Goal: Task Accomplishment & Management: Manage account settings

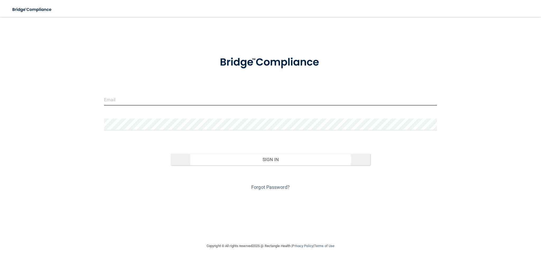
type input "[EMAIL_ADDRESS][DOMAIN_NAME]"
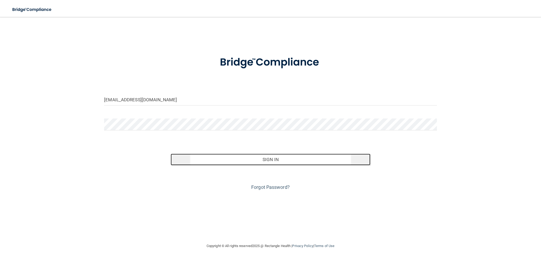
click at [271, 161] on button "Sign In" at bounding box center [271, 160] width 200 height 12
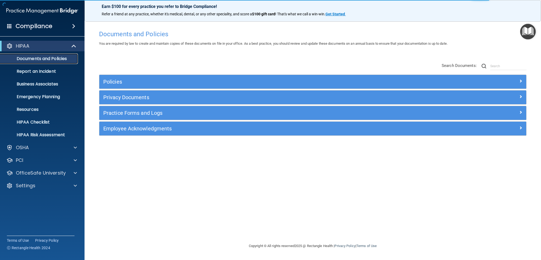
click at [39, 58] on p "Documents and Policies" at bounding box center [39, 58] width 72 height 5
click at [128, 108] on div "Practice Forms and Logs" at bounding box center [312, 113] width 427 height 14
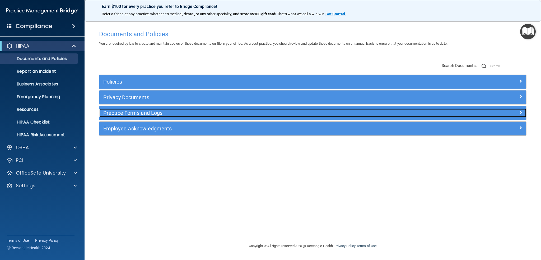
click at [128, 111] on h5 "Practice Forms and Logs" at bounding box center [259, 113] width 312 height 6
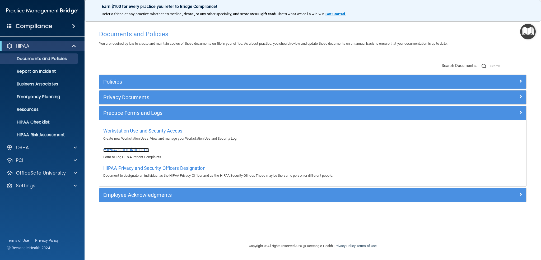
click at [127, 149] on span "HIPAA Complaint Log" at bounding box center [126, 150] width 46 height 6
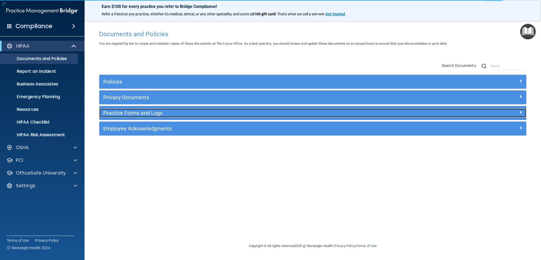
click at [122, 114] on h5 "Practice Forms and Logs" at bounding box center [259, 113] width 312 height 6
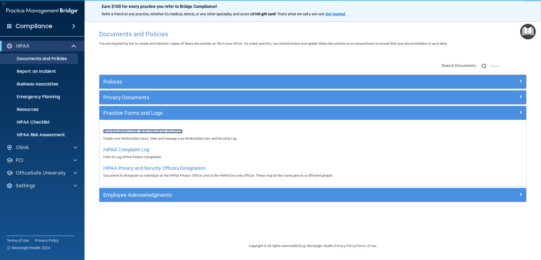
click at [133, 129] on span "Workstation Use and Security Access" at bounding box center [142, 131] width 79 height 6
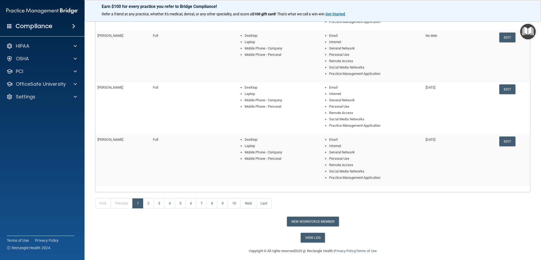
scroll to position [173, 0]
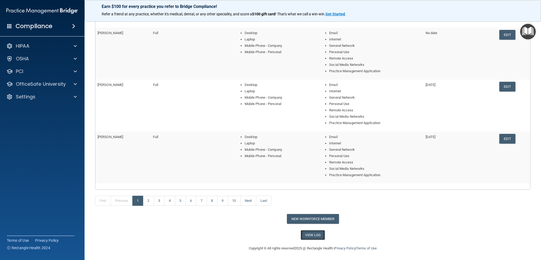
click at [314, 233] on link "View Log" at bounding box center [313, 235] width 25 height 10
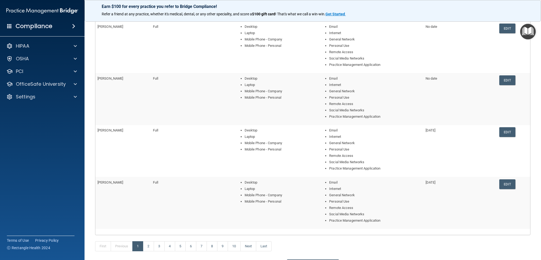
scroll to position [132, 0]
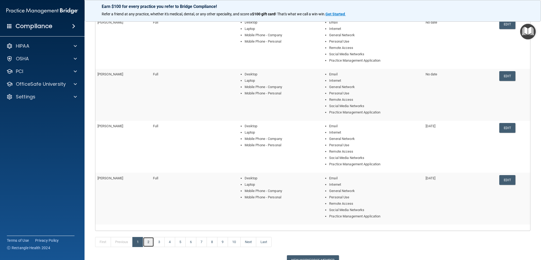
click at [149, 243] on link "2" at bounding box center [148, 242] width 11 height 10
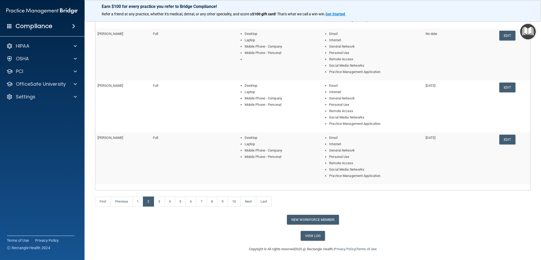
scroll to position [173, 0]
click at [160, 202] on link "3" at bounding box center [159, 201] width 11 height 10
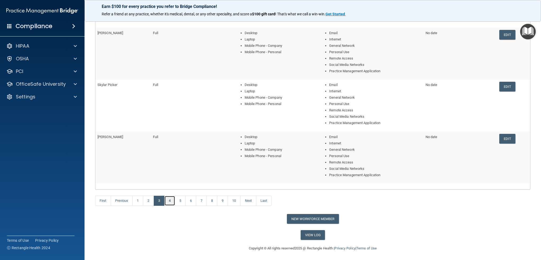
click at [172, 200] on link "4" at bounding box center [169, 201] width 11 height 10
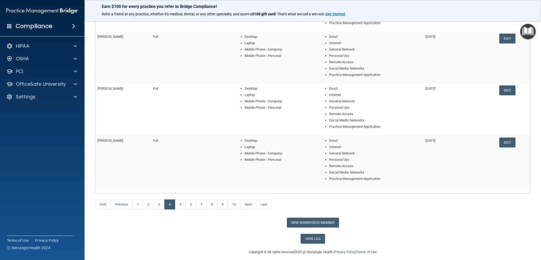
scroll to position [173, 0]
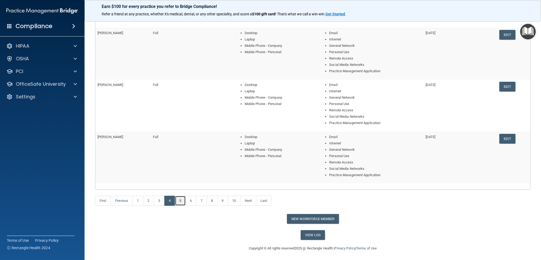
click at [179, 203] on link "5" at bounding box center [180, 201] width 11 height 10
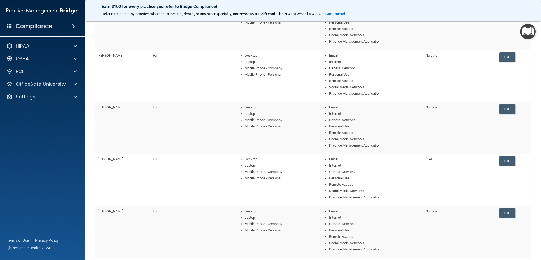
scroll to position [94, 0]
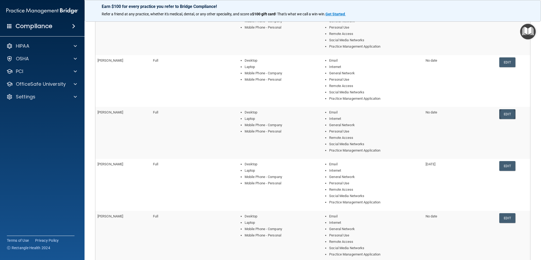
click at [508, 113] on link "Edit" at bounding box center [507, 114] width 16 height 10
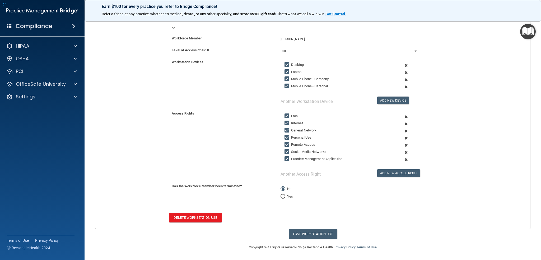
scroll to position [74, 0]
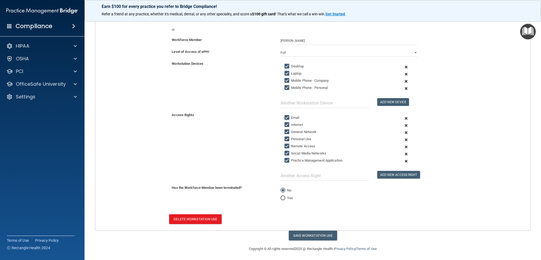
click at [283, 196] on input "Yes" at bounding box center [283, 198] width 5 height 4
radio input "true"
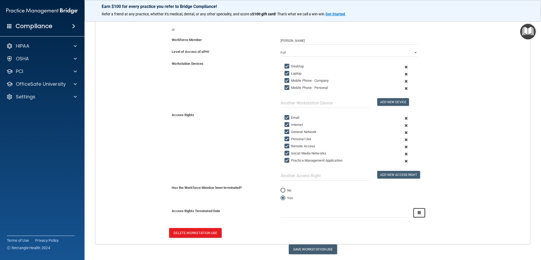
click at [418, 212] on icon "button" at bounding box center [419, 212] width 3 height 3
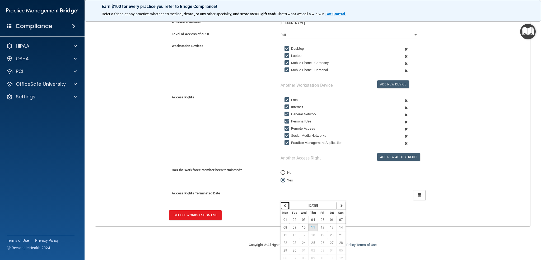
click at [285, 204] on icon "button" at bounding box center [285, 205] width 3 height 3
click at [309, 204] on strong "[DATE]" at bounding box center [314, 206] width 10 height 4
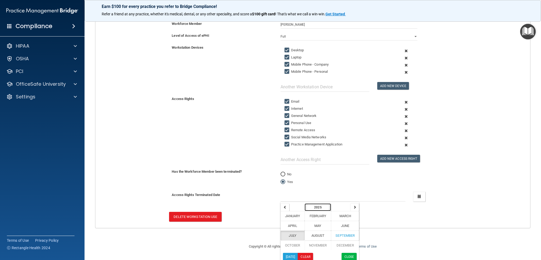
click at [315, 205] on strong "2025" at bounding box center [317, 207] width 7 height 4
click at [315, 205] on strong "YYYY - YYYY" at bounding box center [324, 207] width 18 height 4
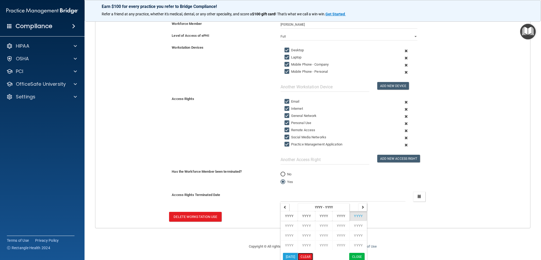
click at [302, 256] on button "Clear" at bounding box center [305, 257] width 15 height 8
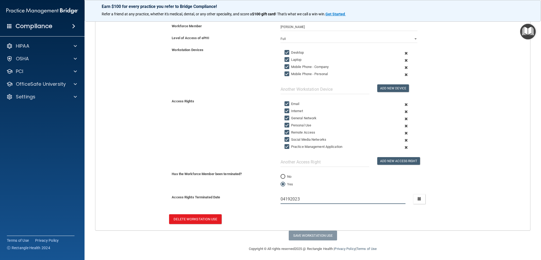
type input "04192023"
click at [331, 214] on div "Delete Workstation Use" at bounding box center [312, 219] width 443 height 10
click at [418, 197] on icon "button" at bounding box center [419, 198] width 3 height 3
click at [308, 255] on button "Clear" at bounding box center [305, 259] width 15 height 8
click at [418, 197] on icon "button" at bounding box center [419, 198] width 3 height 3
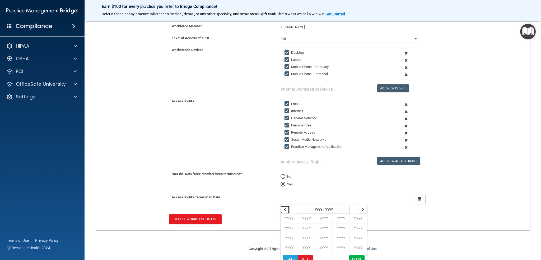
click at [284, 208] on icon "button" at bounding box center [285, 209] width 3 height 3
click at [315, 208] on strong "YYYY - YYYY" at bounding box center [324, 210] width 18 height 4
click at [290, 258] on button "[DATE]" at bounding box center [290, 259] width 15 height 8
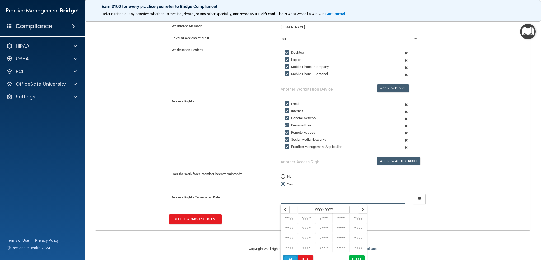
type input "[DATE]"
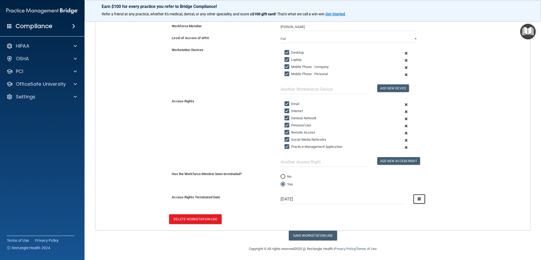
click at [418, 197] on icon "button" at bounding box center [419, 198] width 3 height 3
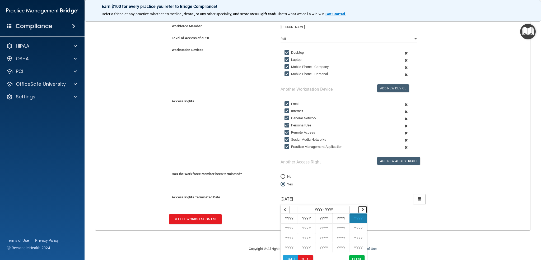
click at [361, 208] on icon "button" at bounding box center [362, 209] width 3 height 3
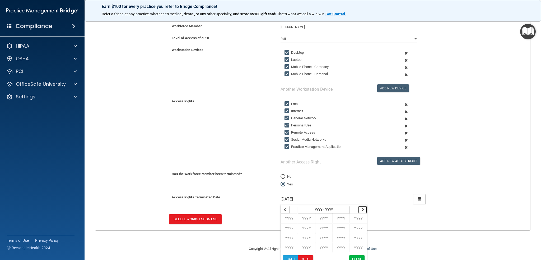
click at [361, 208] on icon "button" at bounding box center [362, 209] width 3 height 3
click at [304, 255] on button "Clear" at bounding box center [305, 259] width 15 height 8
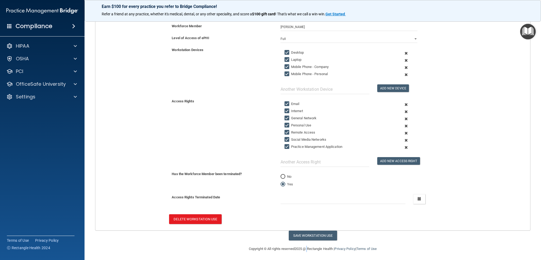
click at [304, 255] on div "Copyright © All rights reserved 2025 @ Rectangle Health | Privacy Policy | Term…" at bounding box center [312, 248] width 193 height 17
click at [281, 175] on input "No" at bounding box center [283, 177] width 5 height 4
radio input "true"
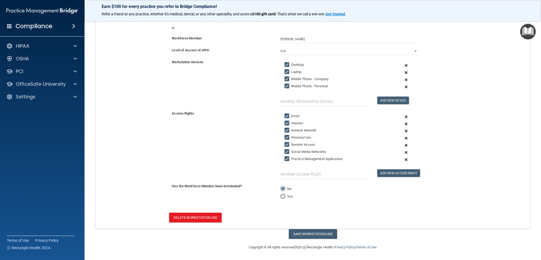
scroll to position [74, 0]
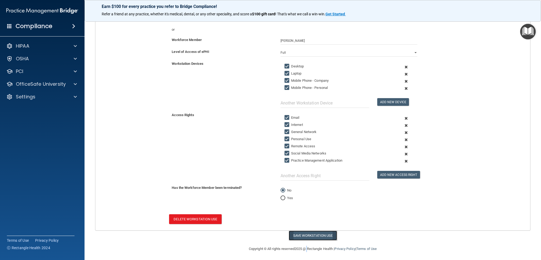
click at [304, 234] on button "Save Workstation Use" at bounding box center [313, 235] width 48 height 10
select select "? string:Full ?"
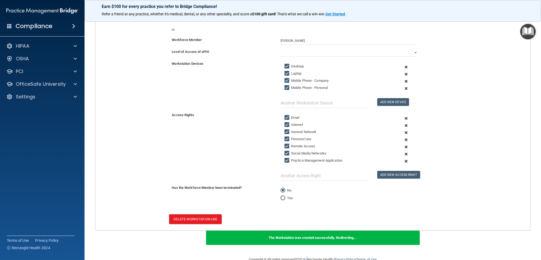
scroll to position [0, 0]
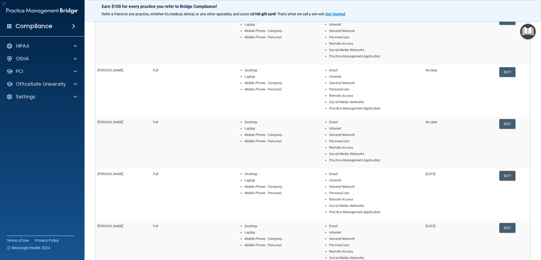
scroll to position [173, 0]
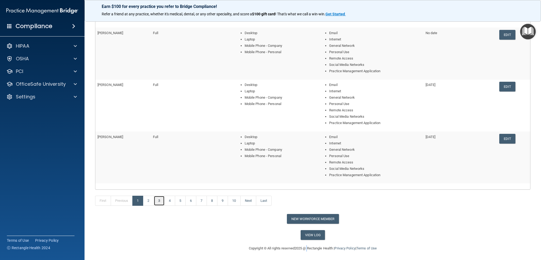
click at [162, 198] on link "3" at bounding box center [159, 201] width 11 height 10
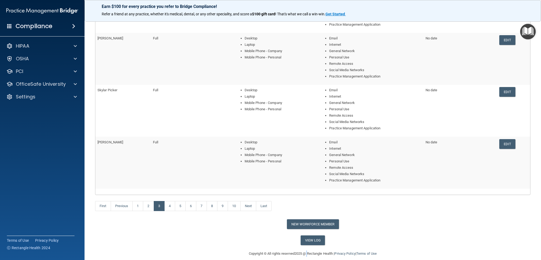
scroll to position [173, 0]
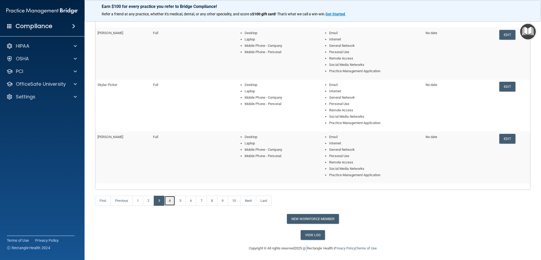
click at [171, 198] on link "4" at bounding box center [169, 201] width 11 height 10
click at [180, 200] on link "5" at bounding box center [180, 201] width 11 height 10
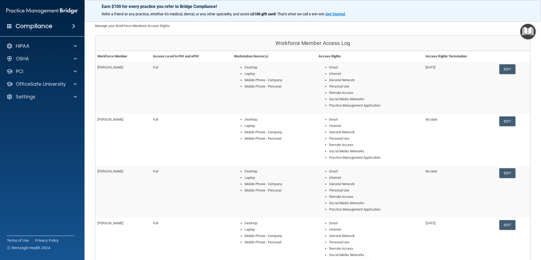
scroll to position [53, 0]
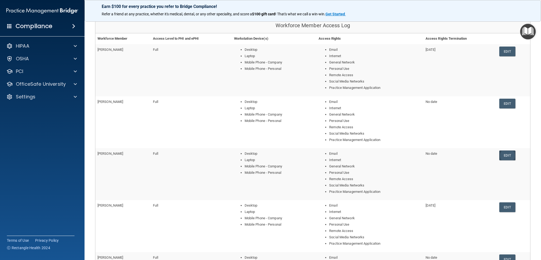
click at [505, 153] on link "Edit" at bounding box center [507, 155] width 16 height 10
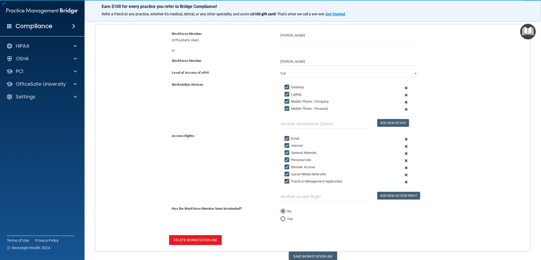
click at [282, 218] on input "Yes" at bounding box center [283, 219] width 5 height 4
radio input "true"
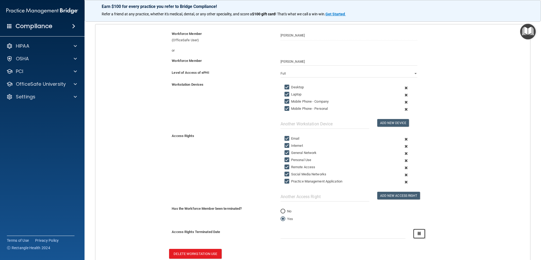
click at [419, 230] on button "button" at bounding box center [419, 234] width 12 height 10
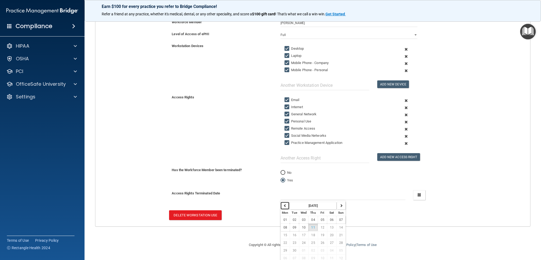
click at [284, 204] on icon "button" at bounding box center [285, 205] width 3 height 3
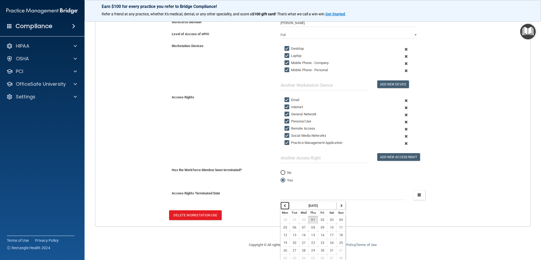
click at [284, 204] on icon "button" at bounding box center [285, 205] width 3 height 3
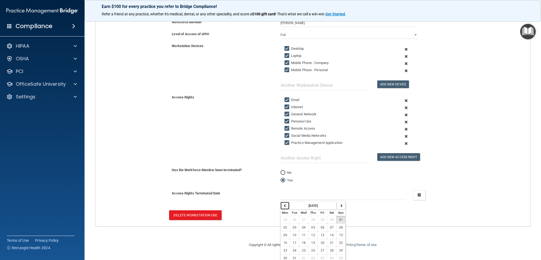
click at [284, 204] on icon "button" at bounding box center [285, 205] width 3 height 3
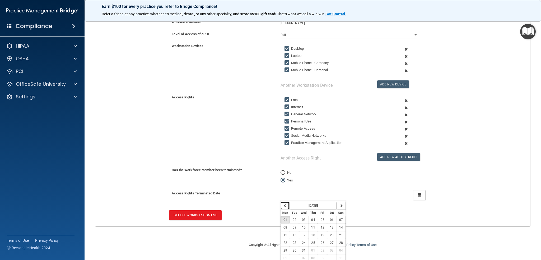
click at [284, 204] on icon "button" at bounding box center [285, 205] width 3 height 3
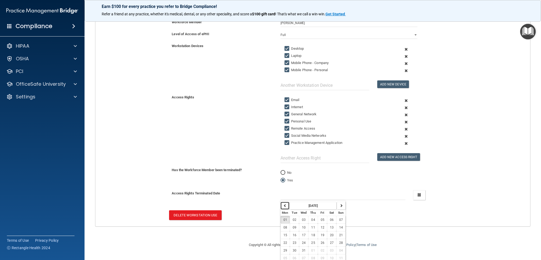
click at [284, 204] on icon "button" at bounding box center [285, 205] width 3 height 3
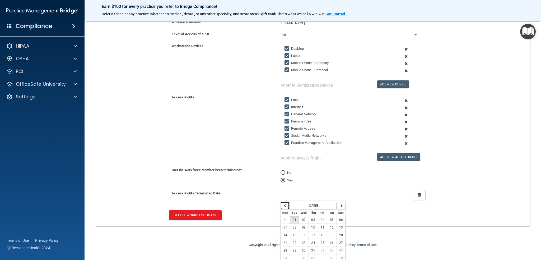
click at [284, 204] on icon "button" at bounding box center [285, 205] width 3 height 3
click at [304, 240] on button "19" at bounding box center [303, 243] width 9 height 8
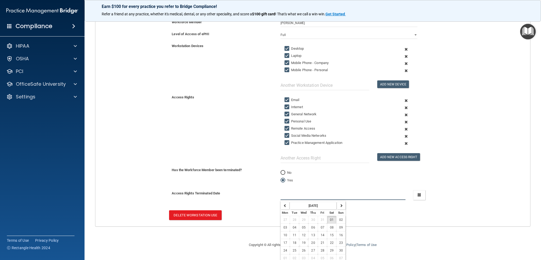
type input "[DATE]"
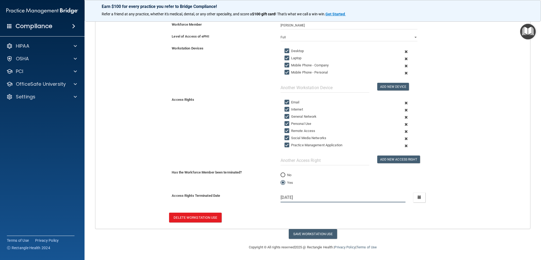
scroll to position [87, 0]
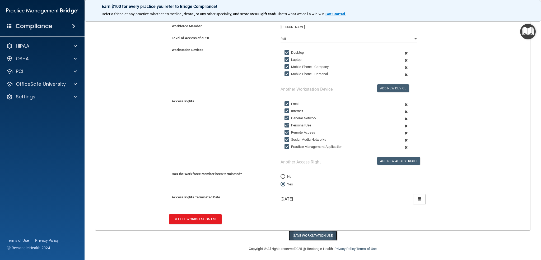
click at [313, 231] on button "Save Workstation Use" at bounding box center [313, 235] width 48 height 10
select select "? string:Full ?"
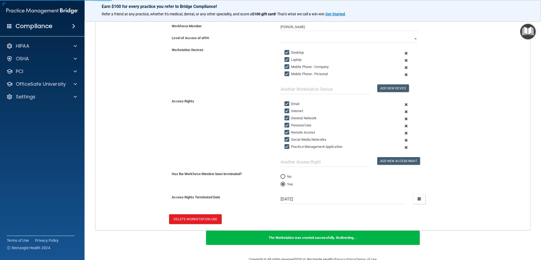
scroll to position [163, 0]
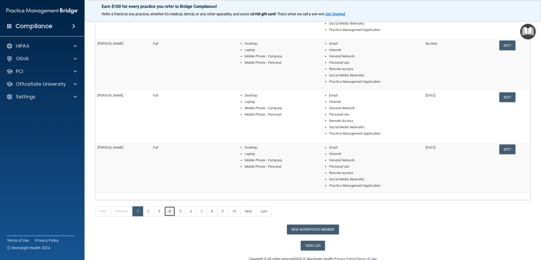
click at [169, 212] on link "4" at bounding box center [169, 211] width 11 height 10
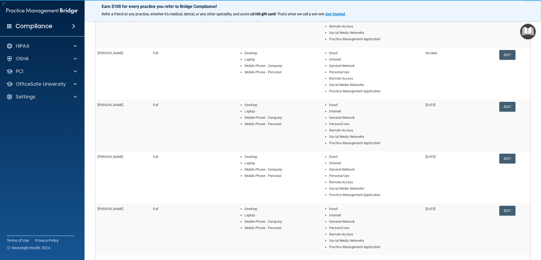
scroll to position [132, 0]
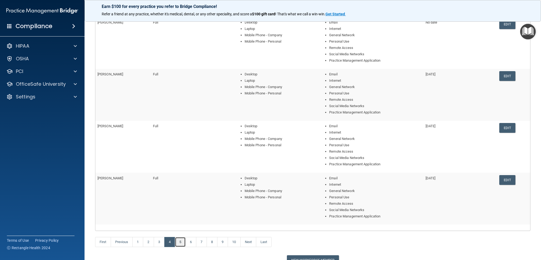
click at [178, 242] on link "5" at bounding box center [180, 242] width 11 height 10
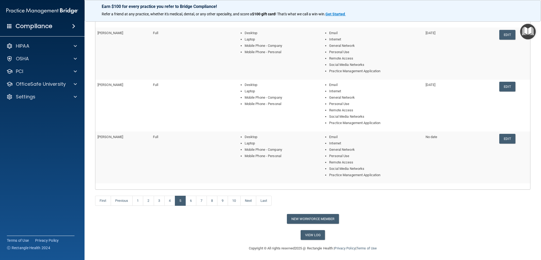
scroll to position [173, 0]
click at [192, 201] on link "6" at bounding box center [190, 201] width 11 height 10
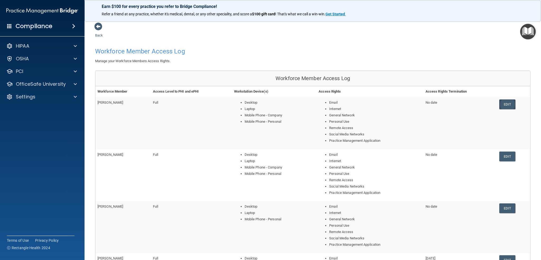
click at [503, 103] on link "Edit" at bounding box center [507, 104] width 16 height 10
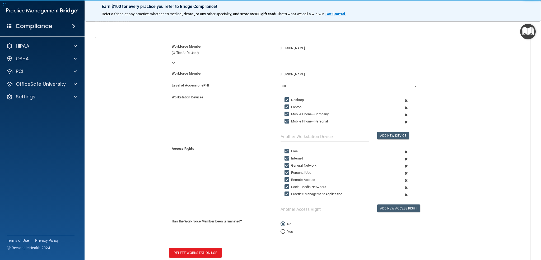
scroll to position [74, 0]
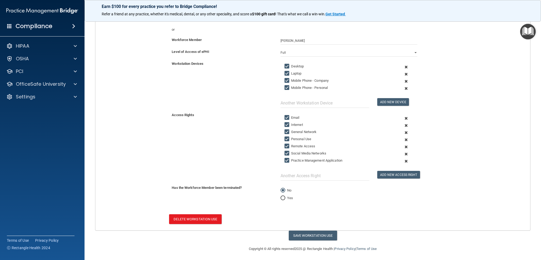
click at [281, 196] on input "Yes" at bounding box center [283, 198] width 5 height 4
radio input "true"
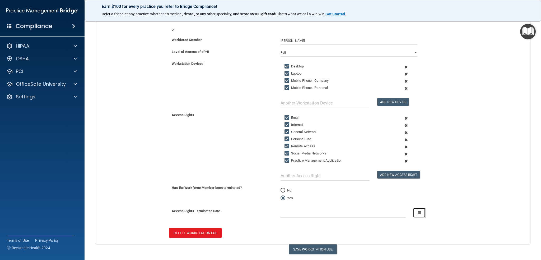
click at [418, 211] on icon "button" at bounding box center [419, 212] width 3 height 3
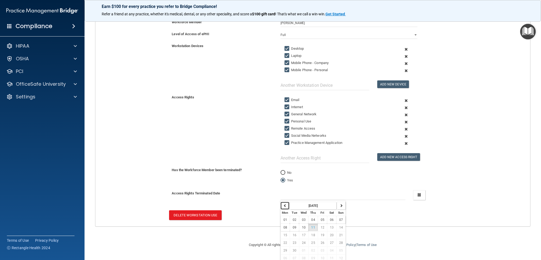
click at [284, 204] on icon "button" at bounding box center [285, 205] width 3 height 3
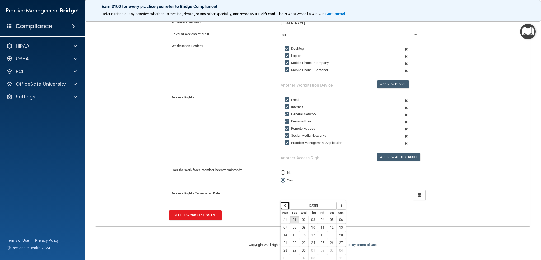
click at [284, 204] on icon "button" at bounding box center [285, 205] width 3 height 3
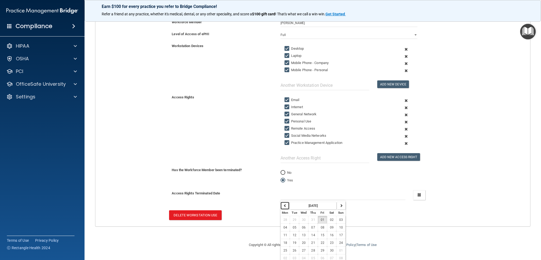
click at [284, 204] on icon "button" at bounding box center [285, 205] width 3 height 3
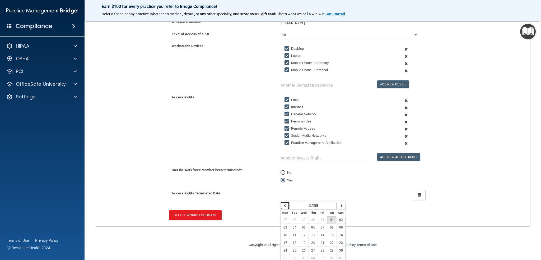
click at [284, 204] on icon "button" at bounding box center [285, 205] width 3 height 3
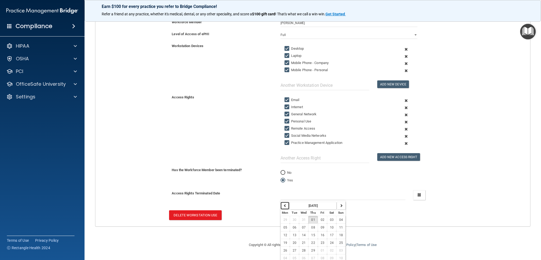
click at [284, 204] on icon "button" at bounding box center [285, 205] width 3 height 3
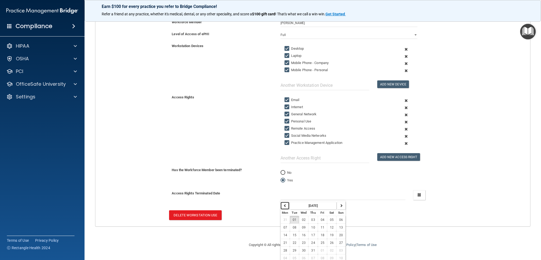
click at [284, 204] on icon "button" at bounding box center [285, 205] width 3 height 3
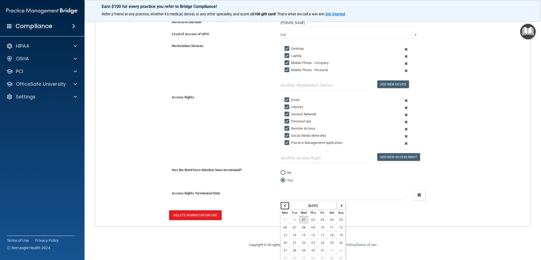
click at [284, 204] on icon "button" at bounding box center [285, 205] width 3 height 3
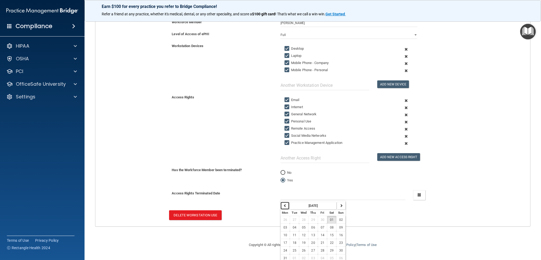
click at [284, 204] on icon "button" at bounding box center [285, 205] width 3 height 3
click at [321, 248] on span "30" at bounding box center [323, 250] width 4 height 4
type input "[DATE]"
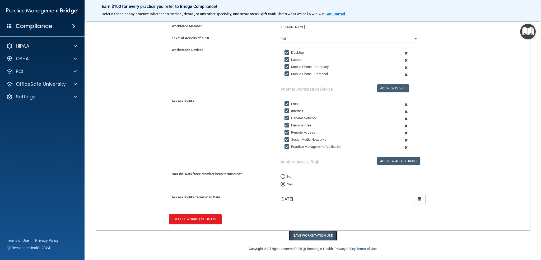
click at [324, 234] on button "Save Workstation Use" at bounding box center [313, 235] width 48 height 10
select select "? string:Full ?"
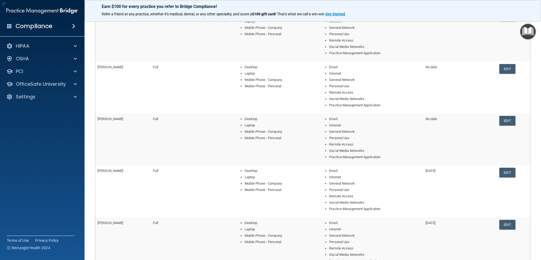
scroll to position [163, 0]
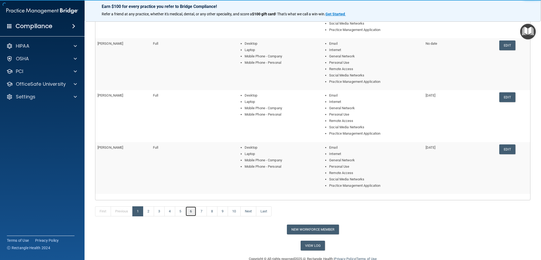
click at [192, 210] on link "6" at bounding box center [190, 211] width 11 height 10
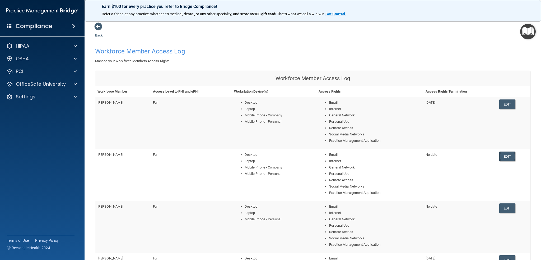
click at [505, 154] on link "Edit" at bounding box center [507, 156] width 16 height 10
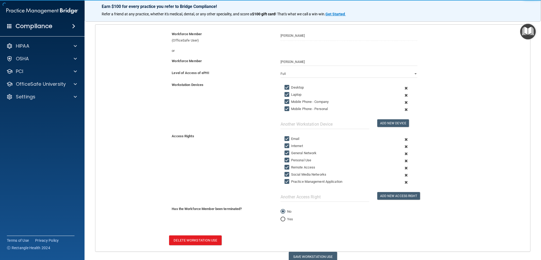
scroll to position [74, 0]
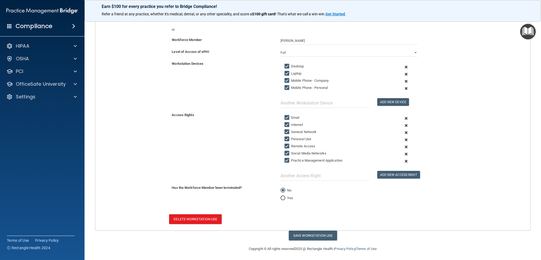
click at [282, 197] on input "Yes" at bounding box center [283, 198] width 5 height 4
radio input "true"
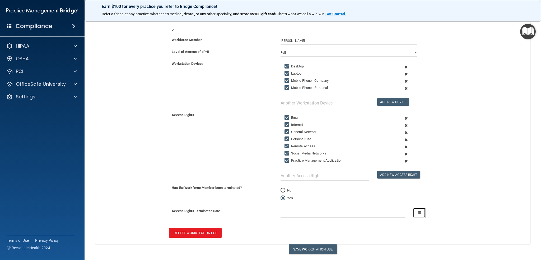
click at [414, 213] on button "button" at bounding box center [419, 213] width 12 height 10
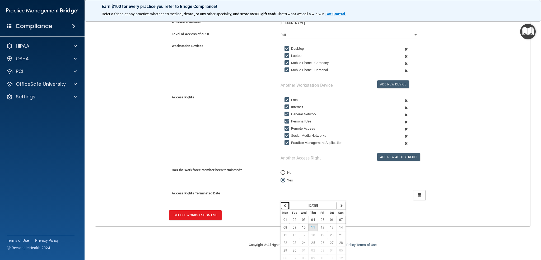
click at [285, 203] on button "button" at bounding box center [285, 206] width 9 height 8
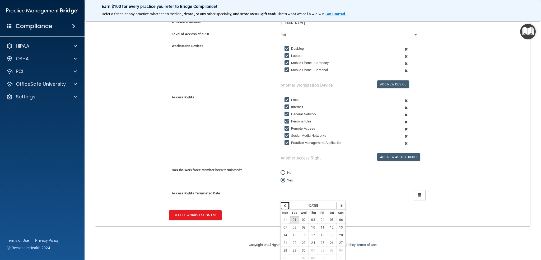
click at [285, 203] on button "button" at bounding box center [285, 206] width 9 height 8
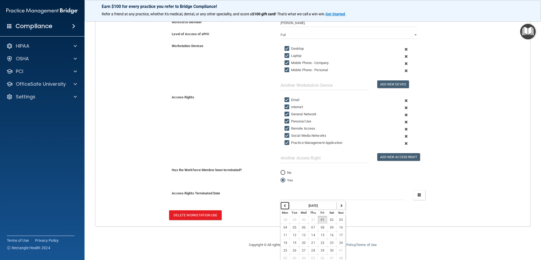
click at [285, 203] on button "button" at bounding box center [285, 206] width 9 height 8
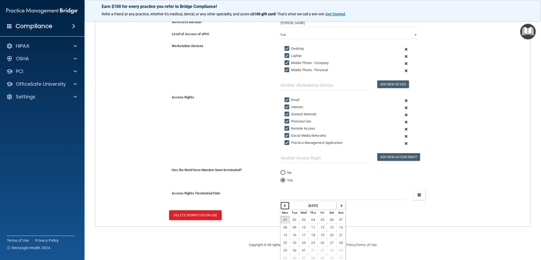
click at [285, 203] on button "button" at bounding box center [285, 206] width 9 height 8
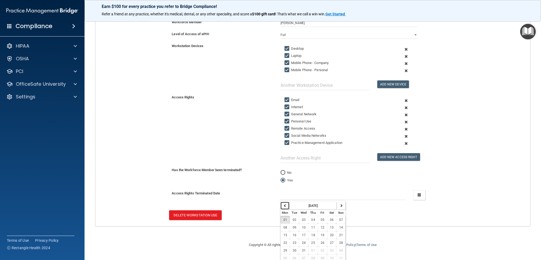
click at [285, 203] on button "button" at bounding box center [285, 206] width 9 height 8
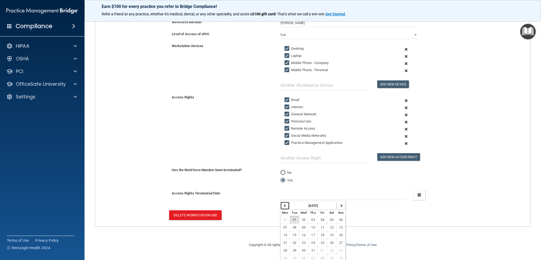
click at [285, 203] on button "button" at bounding box center [285, 206] width 9 height 8
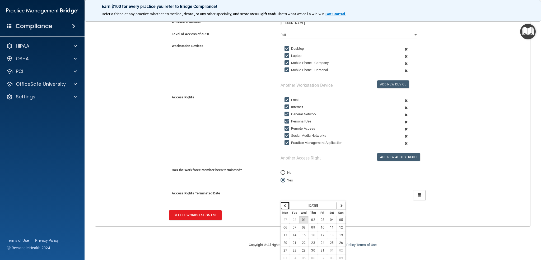
click at [285, 203] on button "button" at bounding box center [285, 206] width 9 height 8
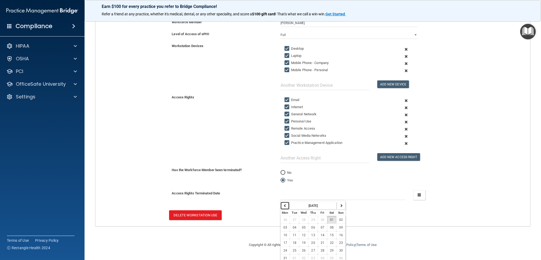
click at [285, 203] on button "button" at bounding box center [285, 206] width 9 height 8
click at [293, 248] on span "30" at bounding box center [295, 250] width 4 height 4
type input "[DATE]"
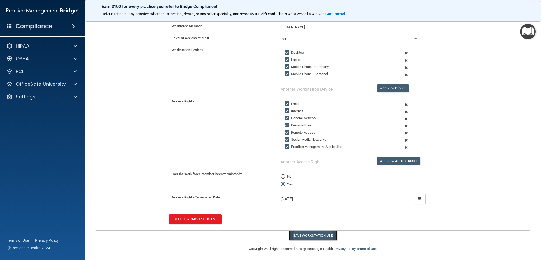
click at [324, 234] on button "Save Workstation Use" at bounding box center [313, 235] width 48 height 10
select select "? string:Full ?"
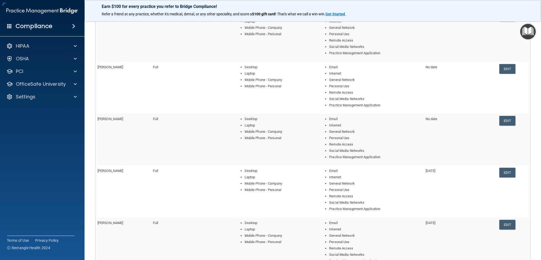
scroll to position [163, 0]
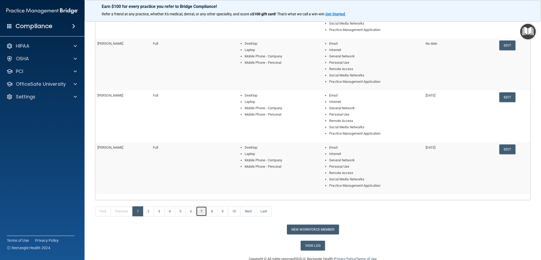
click at [202, 212] on link "7" at bounding box center [201, 211] width 11 height 10
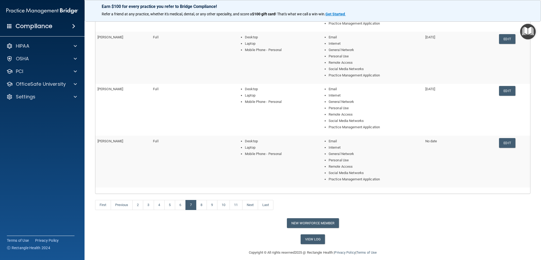
scroll to position [173, 0]
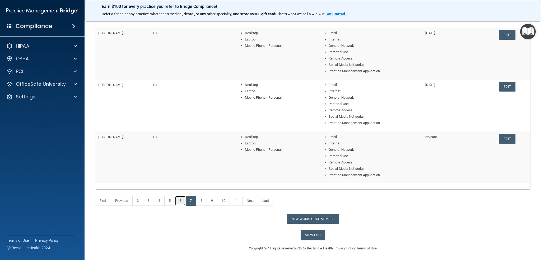
click at [182, 201] on link "6" at bounding box center [180, 201] width 11 height 10
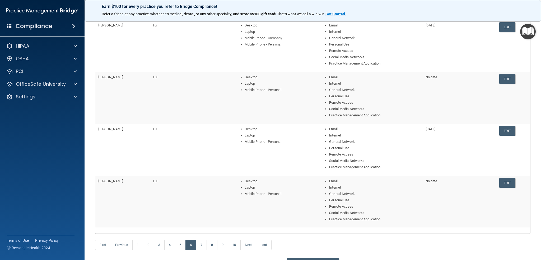
scroll to position [132, 0]
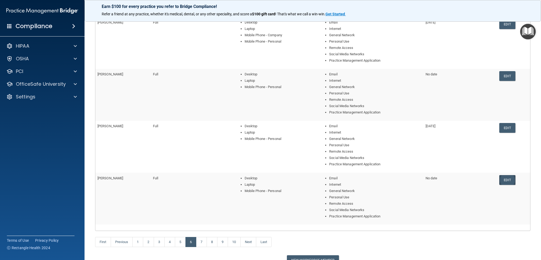
click at [505, 180] on link "Edit" at bounding box center [507, 180] width 16 height 10
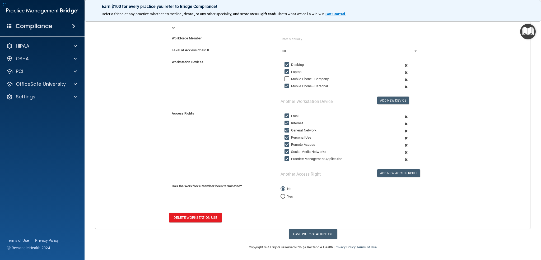
scroll to position [74, 0]
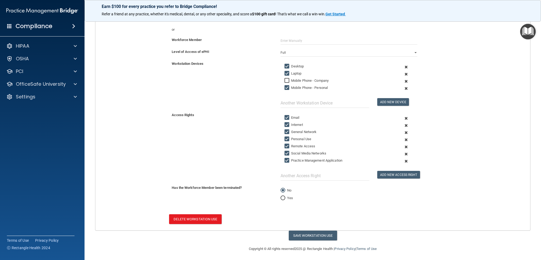
click at [282, 196] on input "Yes" at bounding box center [283, 198] width 5 height 4
radio input "true"
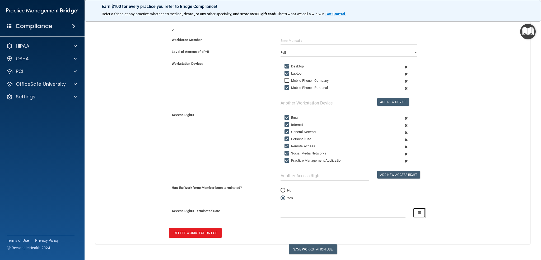
click at [420, 212] on button "button" at bounding box center [419, 213] width 12 height 10
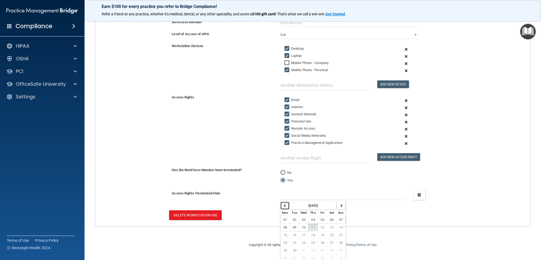
click at [284, 205] on icon "button" at bounding box center [285, 205] width 3 height 3
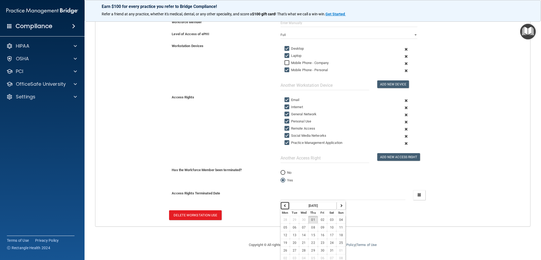
click at [284, 205] on icon "button" at bounding box center [285, 205] width 3 height 3
click at [284, 204] on icon "button" at bounding box center [285, 205] width 3 height 3
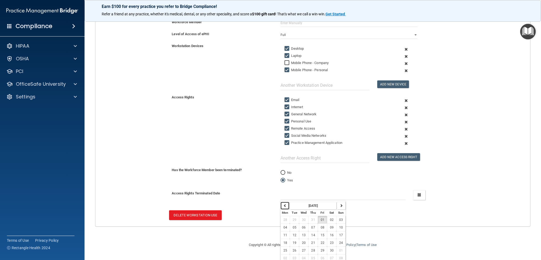
click at [284, 204] on icon "button" at bounding box center [285, 205] width 3 height 3
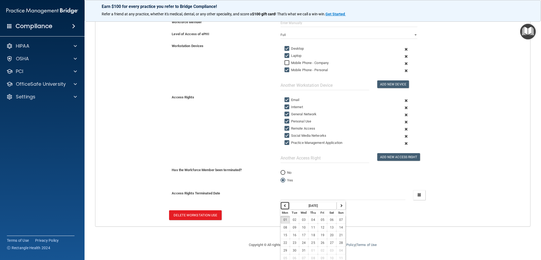
click at [284, 204] on icon "button" at bounding box center [285, 205] width 3 height 3
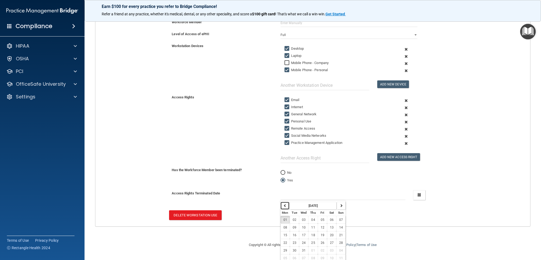
click at [284, 204] on icon "button" at bounding box center [285, 205] width 3 height 3
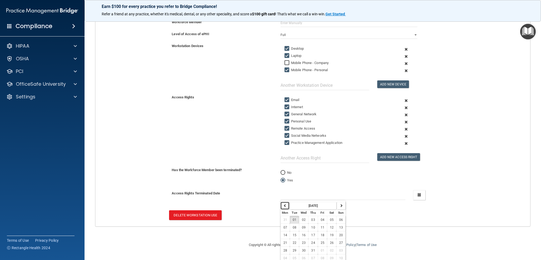
click at [284, 204] on icon "button" at bounding box center [285, 205] width 3 height 3
click at [330, 249] on span "29" at bounding box center [332, 250] width 4 height 4
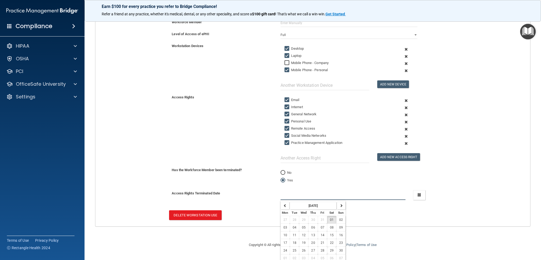
type input "[DATE]"
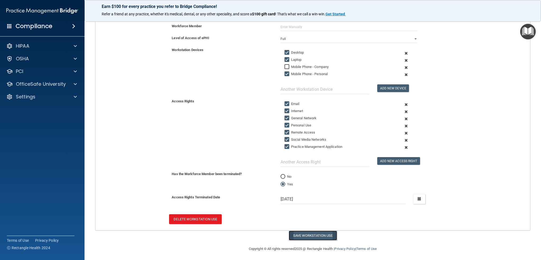
click at [323, 234] on button "Save Workstation Use" at bounding box center [313, 235] width 48 height 10
select select "? string:Full ?"
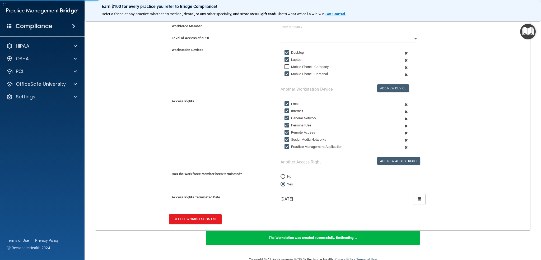
scroll to position [163, 0]
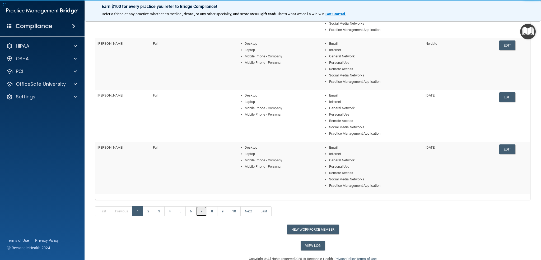
click at [202, 213] on link "7" at bounding box center [201, 211] width 11 height 10
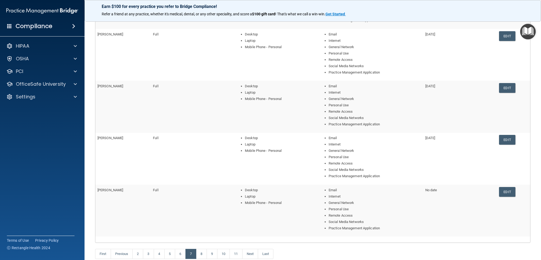
scroll to position [132, 0]
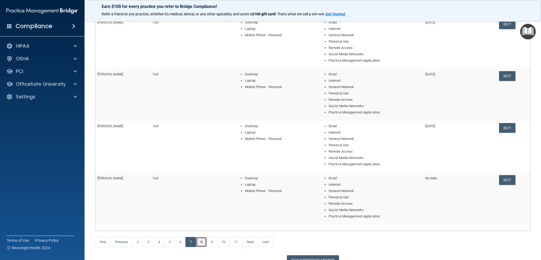
click at [203, 240] on link "8" at bounding box center [201, 242] width 11 height 10
click at [505, 130] on link "Edit" at bounding box center [507, 128] width 16 height 10
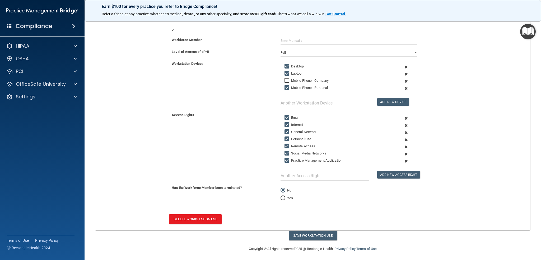
click at [282, 196] on input "Yes" at bounding box center [283, 198] width 5 height 4
radio input "true"
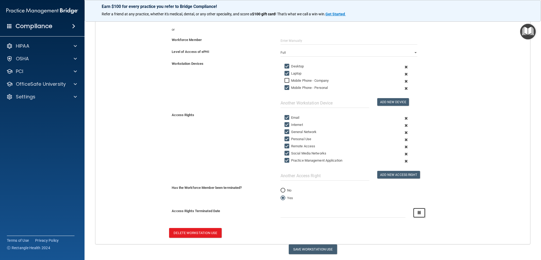
click at [418, 211] on icon "button" at bounding box center [419, 212] width 3 height 3
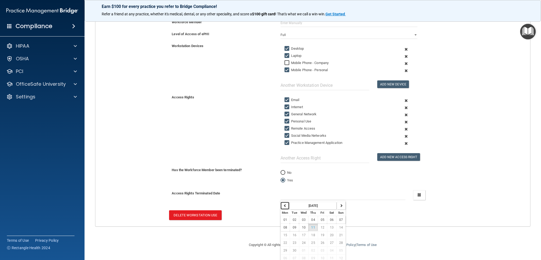
click at [284, 204] on icon "button" at bounding box center [285, 205] width 3 height 3
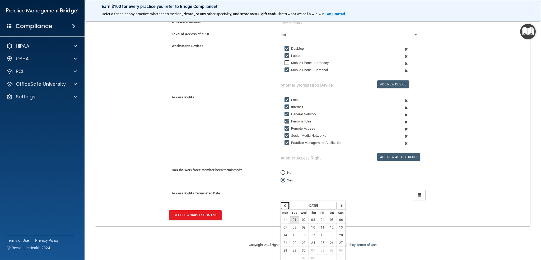
click at [284, 204] on icon "button" at bounding box center [285, 205] width 3 height 3
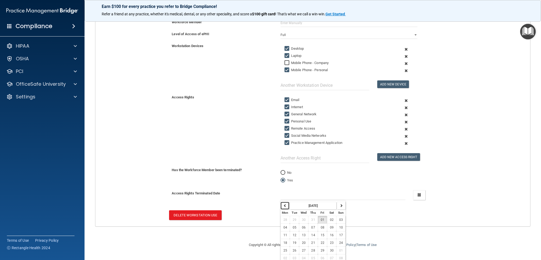
click at [284, 204] on icon "button" at bounding box center [285, 205] width 3 height 3
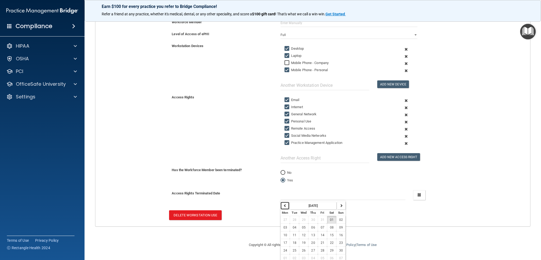
click at [284, 204] on icon "button" at bounding box center [285, 205] width 3 height 3
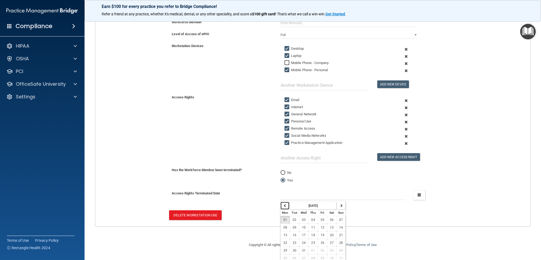
click at [284, 204] on icon "button" at bounding box center [285, 205] width 3 height 3
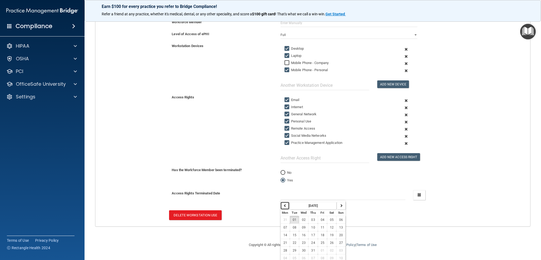
click at [284, 204] on icon "button" at bounding box center [285, 205] width 3 height 3
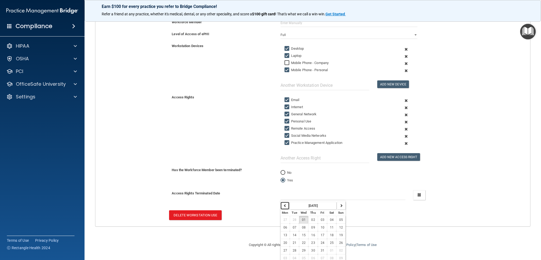
click at [284, 204] on icon "button" at bounding box center [285, 205] width 3 height 3
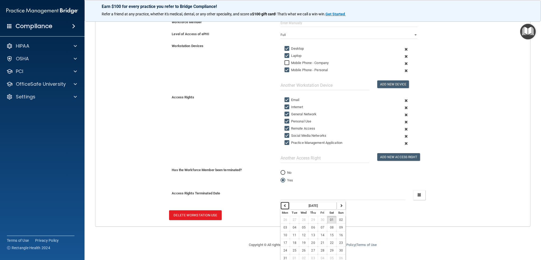
click at [284, 204] on icon "button" at bounding box center [285, 205] width 3 height 3
click at [321, 234] on span "17" at bounding box center [323, 235] width 4 height 4
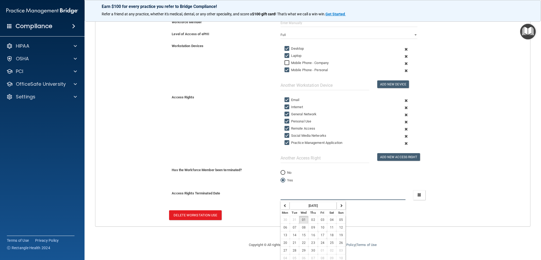
type input "[DATE]"
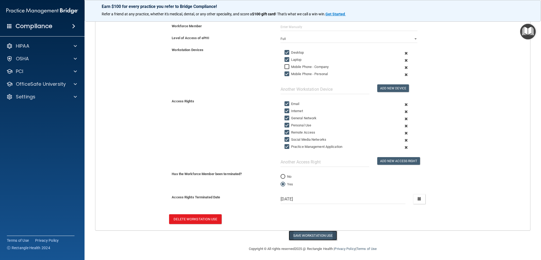
click at [318, 234] on button "Save Workstation Use" at bounding box center [313, 235] width 48 height 10
click at [320, 231] on button "Save Workstation Use" at bounding box center [313, 235] width 48 height 10
click at [321, 234] on button "Save Workstation Use" at bounding box center [313, 235] width 48 height 10
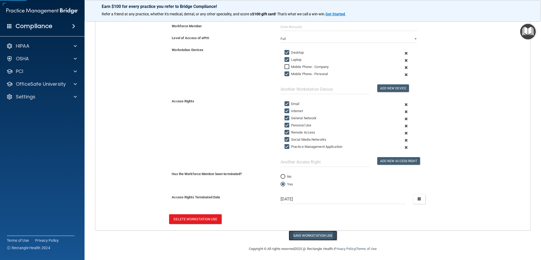
select select "? string:Full ?"
click at [328, 232] on button "Save Workstation Use" at bounding box center [313, 235] width 48 height 10
click at [316, 232] on button "Save Workstation Use" at bounding box center [313, 235] width 48 height 10
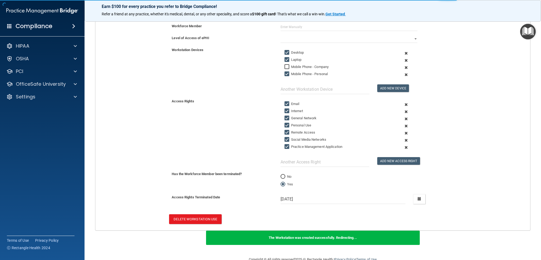
scroll to position [163, 0]
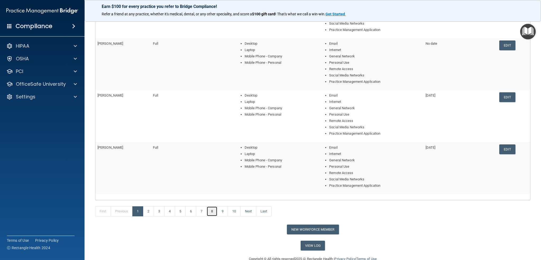
click at [210, 211] on link "8" at bounding box center [212, 211] width 11 height 10
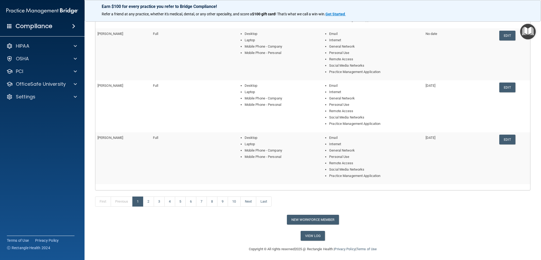
scroll to position [173, 0]
click at [210, 202] on link "8" at bounding box center [212, 201] width 11 height 10
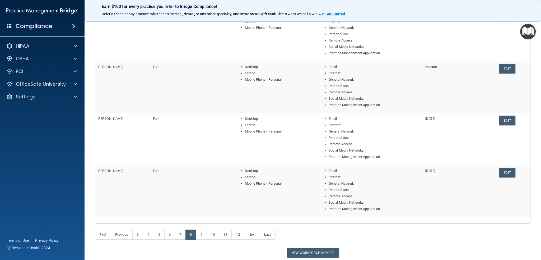
scroll to position [159, 0]
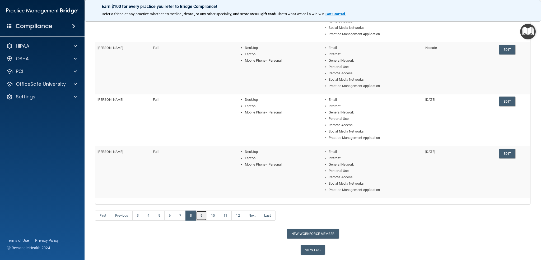
click at [202, 216] on link "9" at bounding box center [201, 215] width 11 height 10
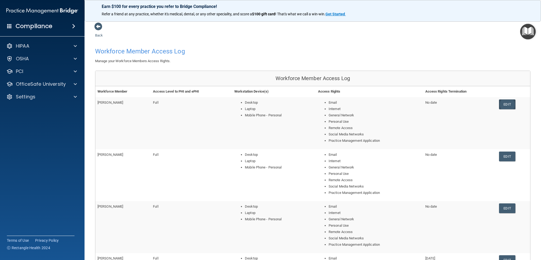
click at [505, 105] on link "Edit" at bounding box center [507, 104] width 16 height 10
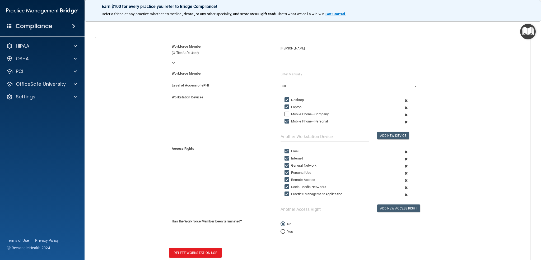
scroll to position [74, 0]
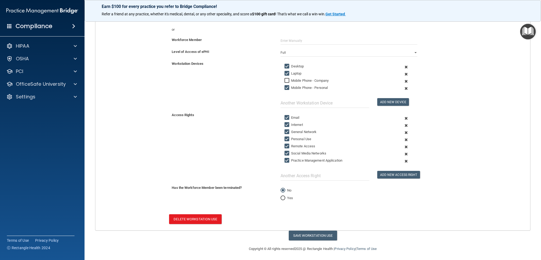
click at [281, 197] on input "Yes" at bounding box center [283, 198] width 5 height 4
radio input "true"
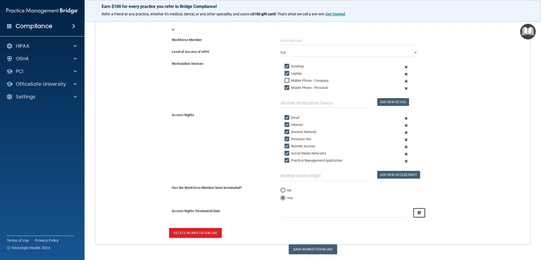
click at [418, 212] on icon "button" at bounding box center [419, 212] width 3 height 3
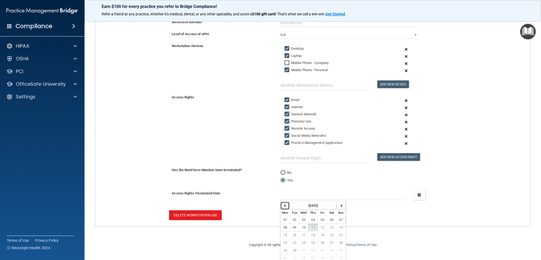
click at [281, 205] on button "button" at bounding box center [285, 206] width 9 height 8
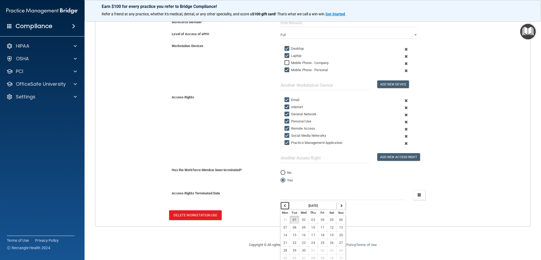
click at [281, 205] on button "button" at bounding box center [285, 206] width 9 height 8
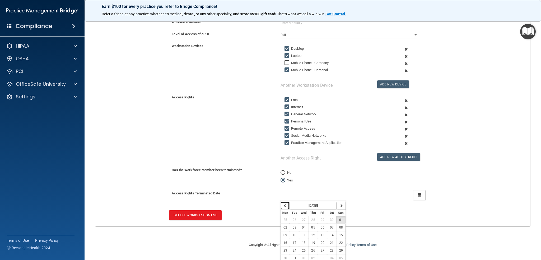
click at [281, 205] on button "button" at bounding box center [285, 206] width 9 height 8
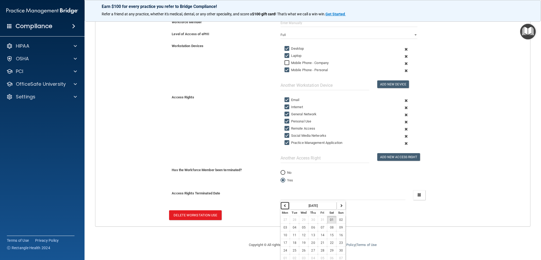
click at [281, 205] on button "button" at bounding box center [285, 206] width 9 height 8
click at [281, 204] on button "button" at bounding box center [285, 206] width 9 height 8
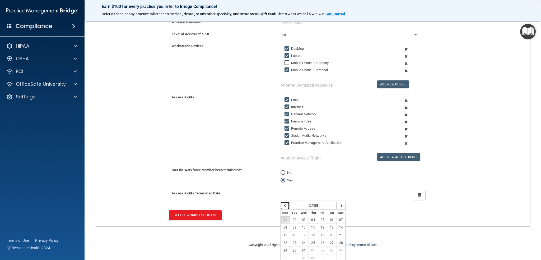
click at [281, 204] on button "button" at bounding box center [285, 206] width 9 height 8
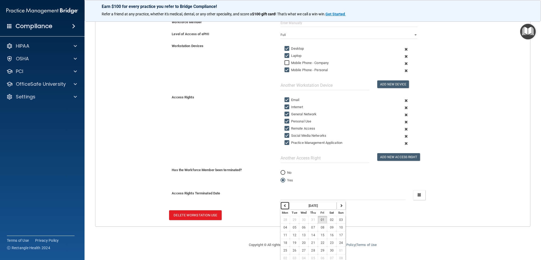
click at [281, 204] on button "button" at bounding box center [285, 206] width 9 height 8
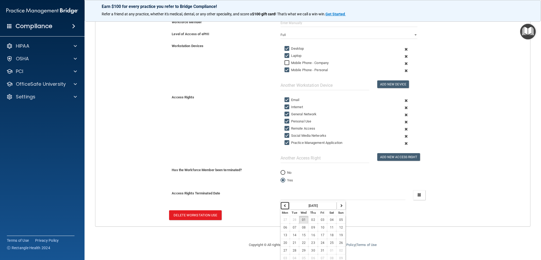
click at [281, 204] on button "button" at bounding box center [285, 206] width 9 height 8
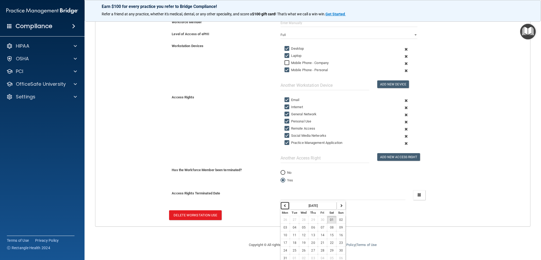
click at [281, 204] on button "button" at bounding box center [285, 206] width 9 height 8
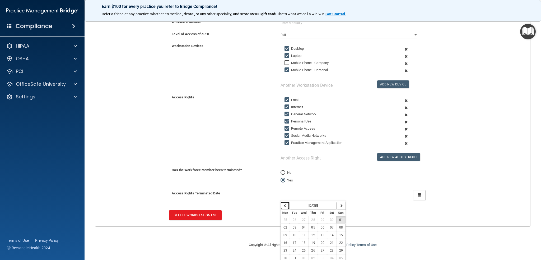
click at [281, 204] on button "button" at bounding box center [285, 206] width 9 height 8
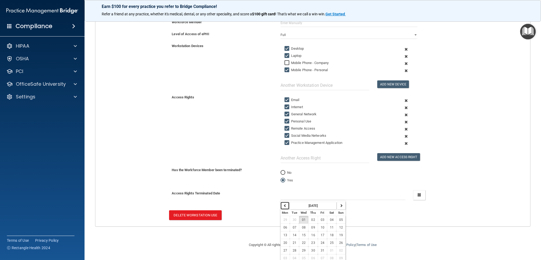
click at [281, 204] on button "button" at bounding box center [285, 206] width 9 height 8
click at [340, 204] on icon "button" at bounding box center [341, 205] width 3 height 3
click at [303, 225] on span "08" at bounding box center [304, 227] width 4 height 4
type input "[DATE]"
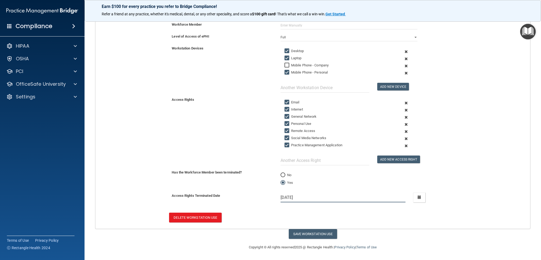
scroll to position [87, 0]
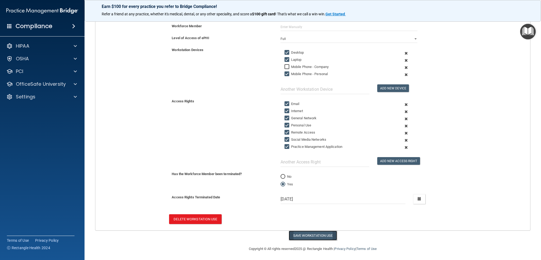
click at [319, 237] on button "Save Workstation Use" at bounding box center [313, 235] width 48 height 10
select select "? string:Full ?"
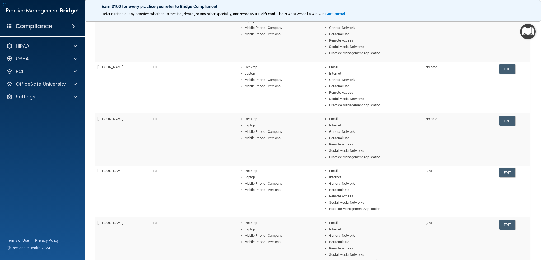
scroll to position [163, 0]
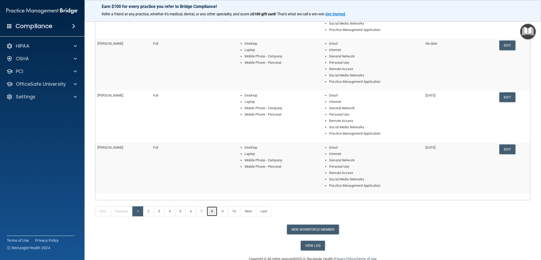
click at [215, 211] on link "8" at bounding box center [212, 211] width 11 height 10
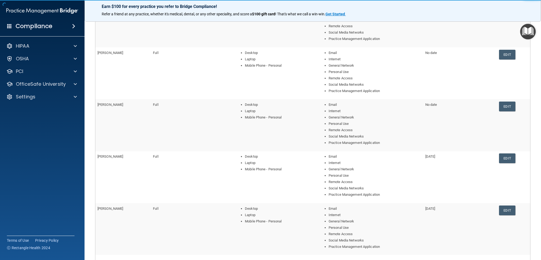
scroll to position [132, 0]
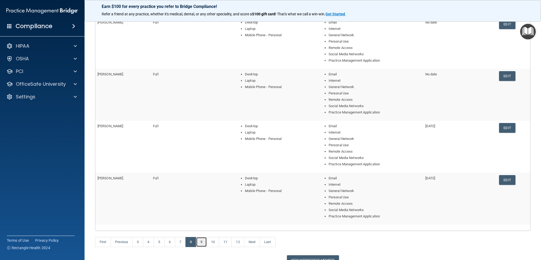
click at [201, 244] on link "9" at bounding box center [201, 242] width 11 height 10
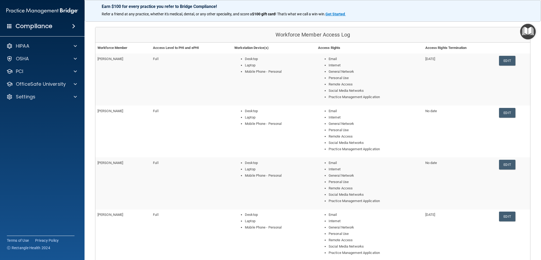
scroll to position [53, 0]
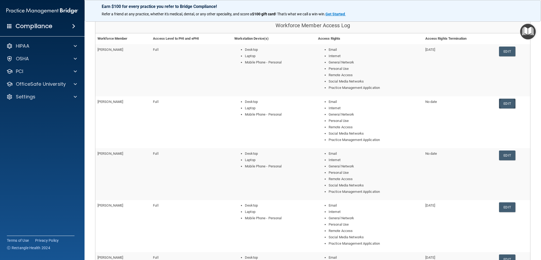
click at [509, 104] on link "Edit" at bounding box center [507, 104] width 16 height 10
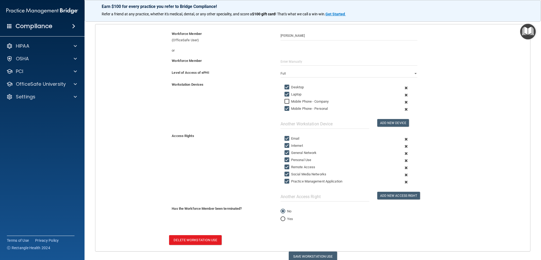
click at [281, 217] on input "Yes" at bounding box center [283, 219] width 5 height 4
radio input "true"
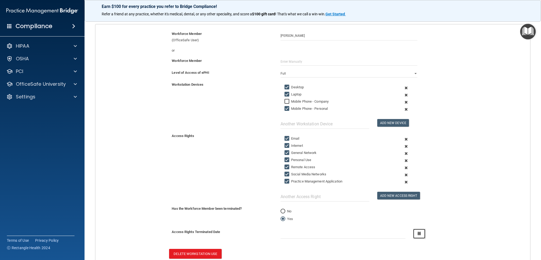
click at [416, 235] on button "button" at bounding box center [419, 234] width 12 height 10
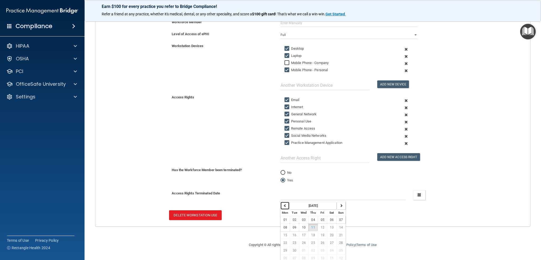
click at [284, 204] on icon "button" at bounding box center [285, 205] width 3 height 3
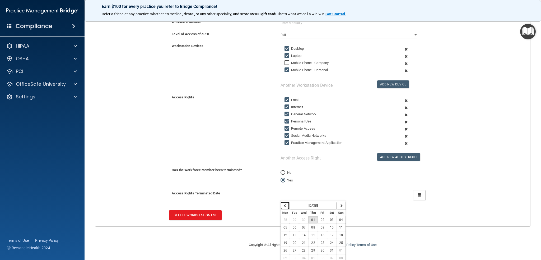
click at [284, 204] on icon "button" at bounding box center [285, 205] width 3 height 3
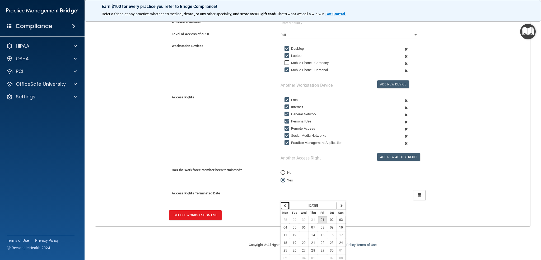
click at [284, 204] on icon "button" at bounding box center [285, 205] width 3 height 3
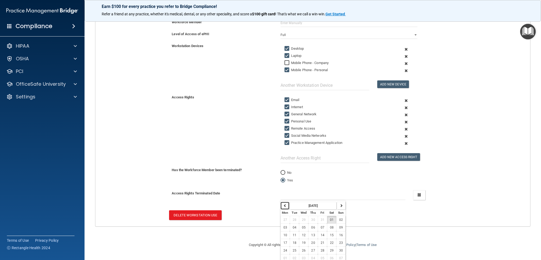
click at [284, 204] on icon "button" at bounding box center [285, 205] width 3 height 3
click at [340, 204] on icon "button" at bounding box center [341, 205] width 3 height 3
click at [281, 231] on button "10" at bounding box center [285, 235] width 9 height 8
type input "[DATE]"
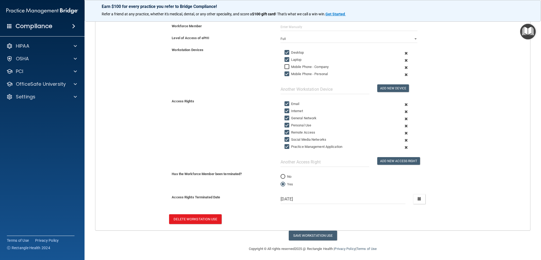
click at [329, 240] on div "Copyright © All rights reserved 2025 @ Rectangle Health | Privacy Policy | Term…" at bounding box center [312, 248] width 193 height 17
click at [325, 233] on button "Save Workstation Use" at bounding box center [313, 235] width 48 height 10
select select "? string:Full ?"
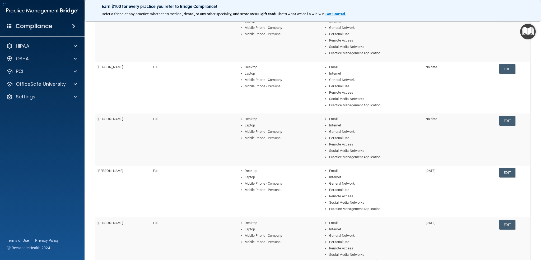
scroll to position [163, 0]
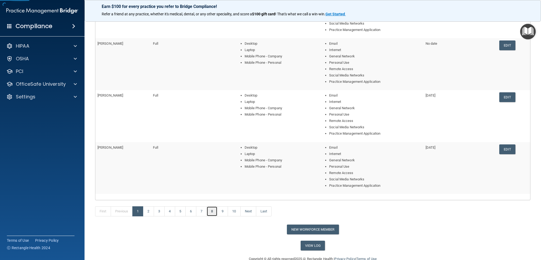
click at [214, 211] on link "8" at bounding box center [212, 211] width 11 height 10
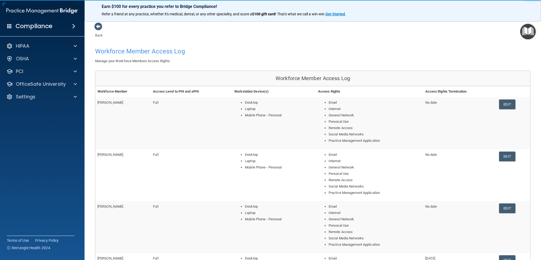
scroll to position [132, 0]
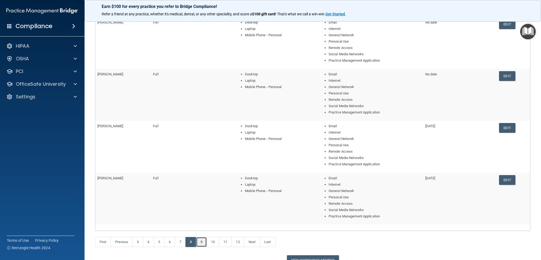
click at [202, 238] on link "9" at bounding box center [201, 242] width 11 height 10
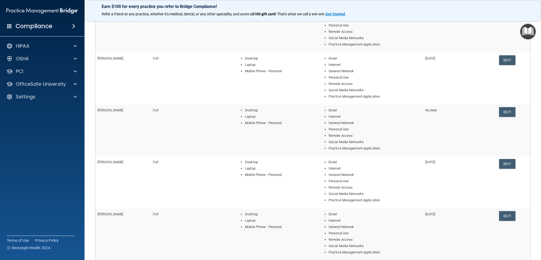
scroll to position [79, 0]
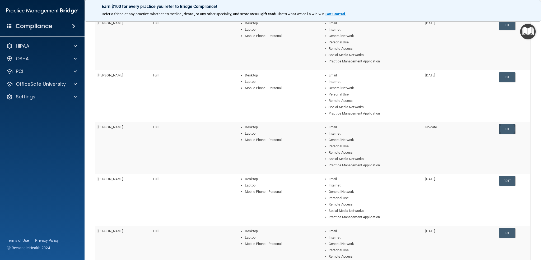
click at [507, 128] on link "Edit" at bounding box center [507, 129] width 16 height 10
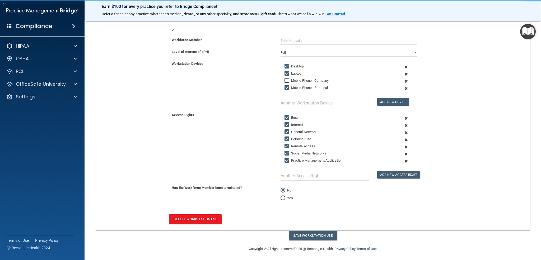
click at [281, 196] on input "Yes" at bounding box center [283, 198] width 5 height 4
radio input "true"
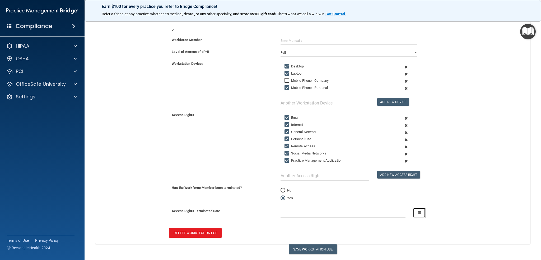
click at [418, 212] on icon "button" at bounding box center [419, 212] width 3 height 3
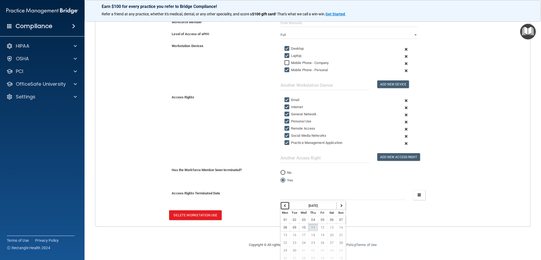
click at [284, 205] on icon "button" at bounding box center [285, 205] width 3 height 3
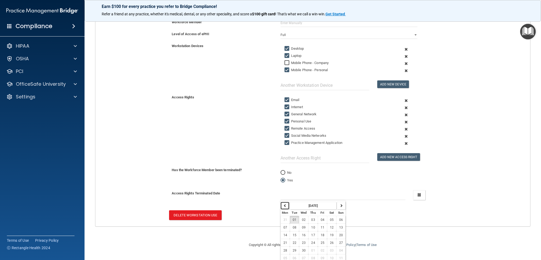
click at [284, 205] on icon "button" at bounding box center [285, 205] width 3 height 3
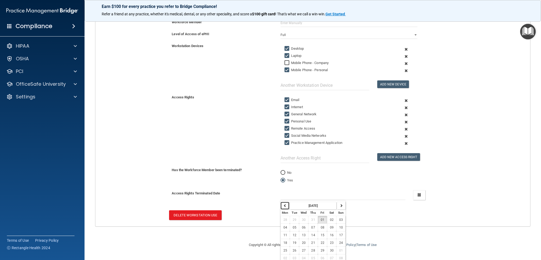
click at [284, 205] on icon "button" at bounding box center [285, 205] width 3 height 3
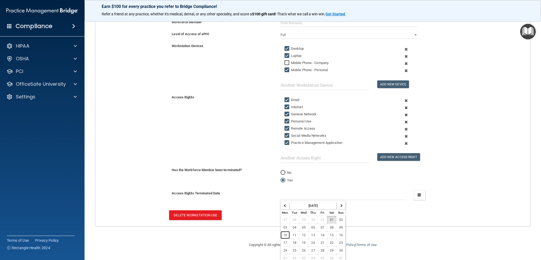
click at [286, 233] on button "10" at bounding box center [285, 235] width 9 height 8
type input "[DATE]"
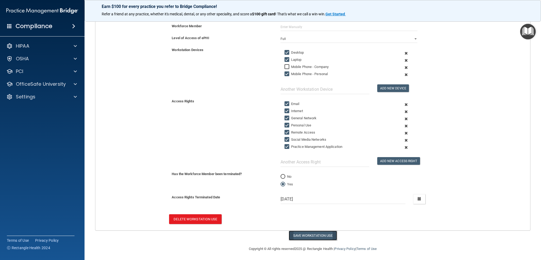
click at [306, 234] on button "Save Workstation Use" at bounding box center [313, 235] width 48 height 10
select select "? string:Full ?"
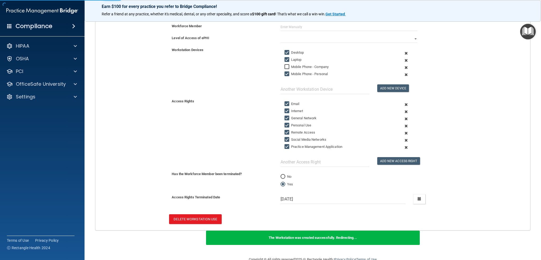
scroll to position [163, 0]
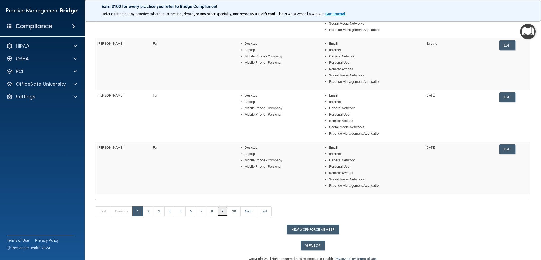
click at [220, 211] on link "9" at bounding box center [222, 211] width 11 height 10
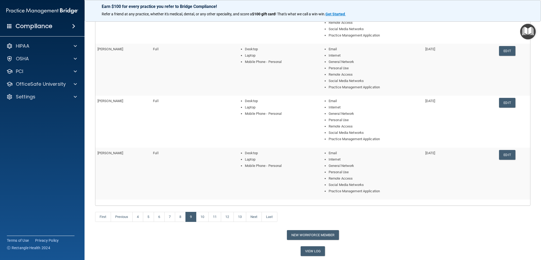
scroll to position [173, 0]
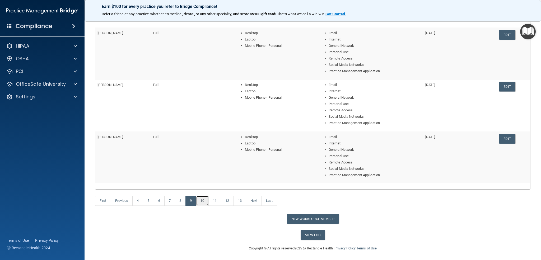
click at [203, 200] on link "10" at bounding box center [202, 201] width 13 height 10
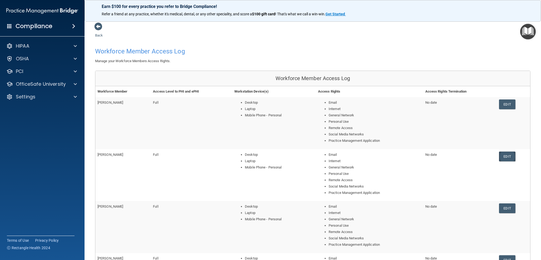
click at [510, 155] on link "Edit" at bounding box center [507, 156] width 16 height 10
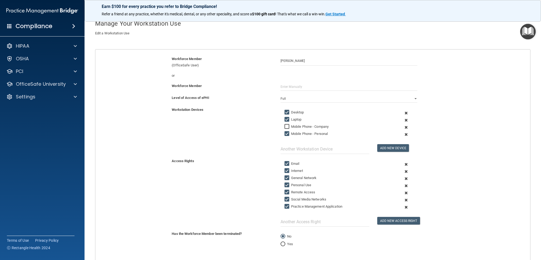
scroll to position [74, 0]
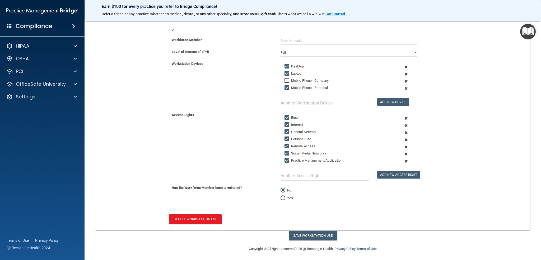
click at [282, 197] on input "Yes" at bounding box center [283, 198] width 5 height 4
radio input "true"
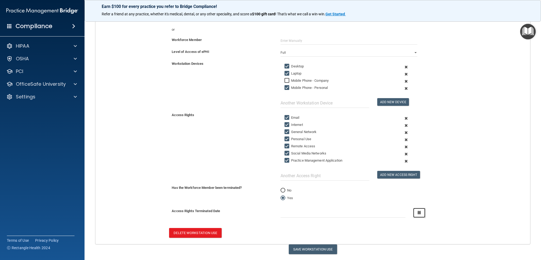
click at [418, 211] on icon "button" at bounding box center [419, 212] width 3 height 3
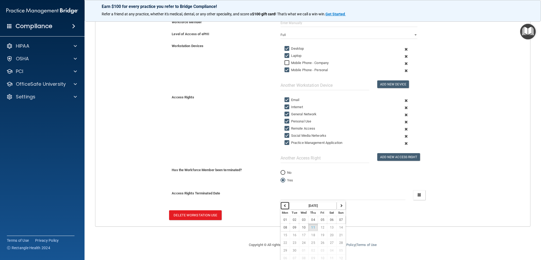
click at [285, 203] on button "button" at bounding box center [285, 206] width 9 height 8
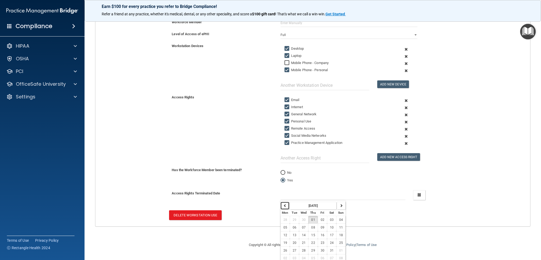
click at [285, 203] on button "button" at bounding box center [285, 206] width 9 height 8
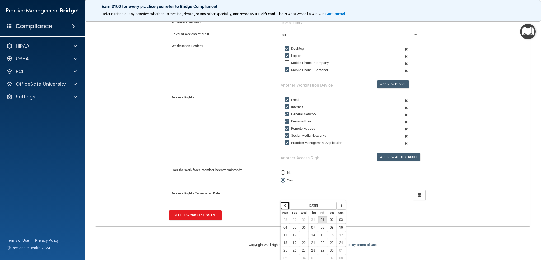
click at [285, 203] on button "button" at bounding box center [285, 206] width 9 height 8
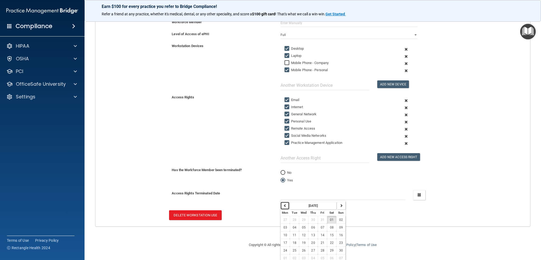
click at [285, 203] on button "button" at bounding box center [285, 206] width 9 height 8
click at [337, 205] on button "button" at bounding box center [341, 206] width 9 height 8
click at [284, 233] on span "10" at bounding box center [286, 235] width 4 height 4
type input "[DATE]"
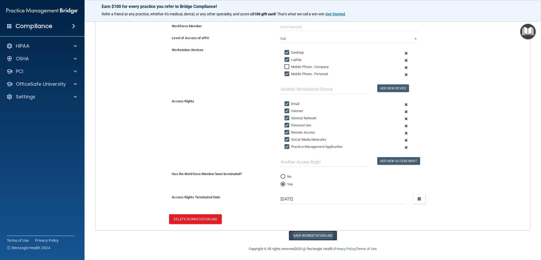
click at [309, 232] on button "Save Workstation Use" at bounding box center [313, 235] width 48 height 10
select select "? string:Full ?"
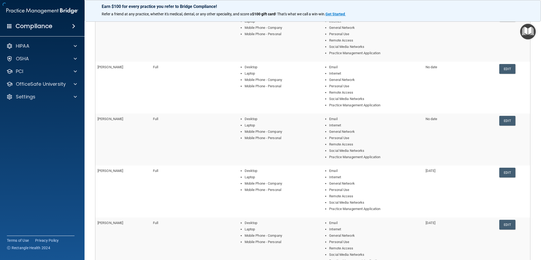
scroll to position [163, 0]
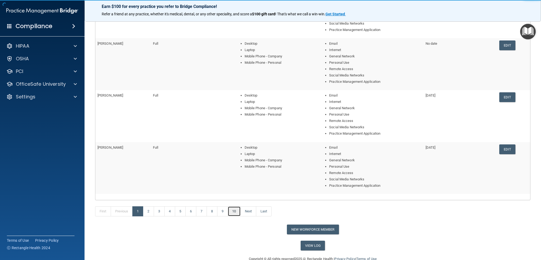
click at [233, 212] on link "10" at bounding box center [234, 211] width 13 height 10
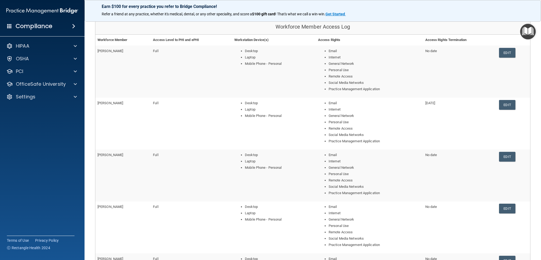
scroll to position [79, 0]
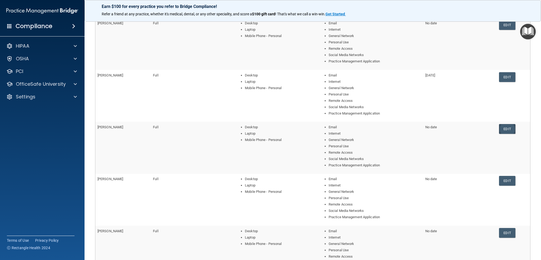
click at [504, 127] on link "Edit" at bounding box center [507, 129] width 16 height 10
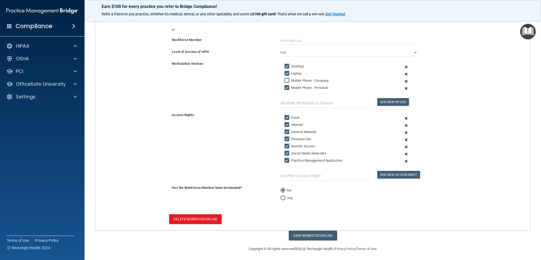
click at [281, 196] on input "Yes" at bounding box center [283, 198] width 5 height 4
radio input "true"
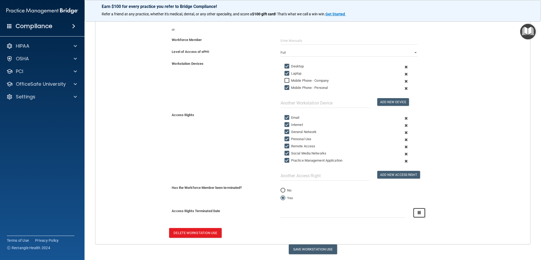
click at [419, 211] on button "button" at bounding box center [419, 213] width 12 height 10
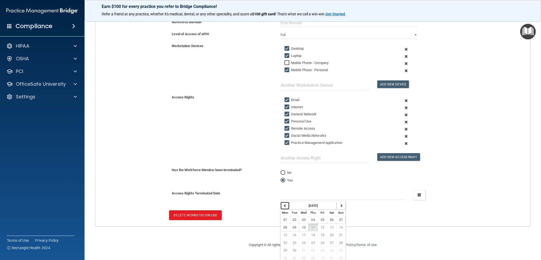
click at [284, 204] on icon "button" at bounding box center [285, 205] width 3 height 3
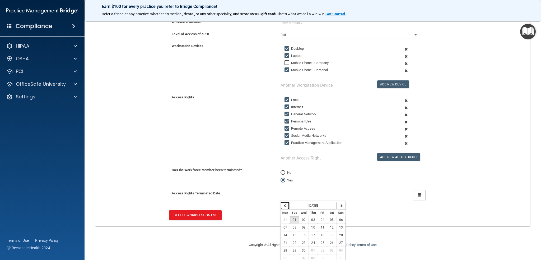
click at [284, 204] on icon "button" at bounding box center [285, 205] width 3 height 3
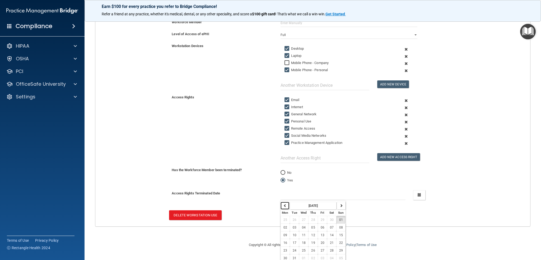
click at [284, 204] on icon "button" at bounding box center [285, 205] width 3 height 3
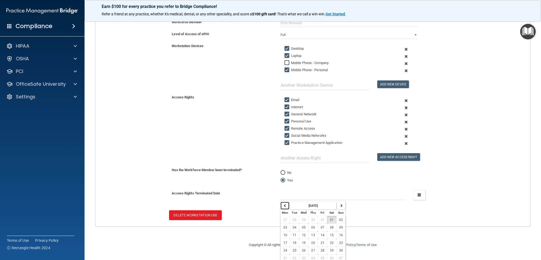
click at [284, 204] on icon "button" at bounding box center [285, 205] width 3 height 3
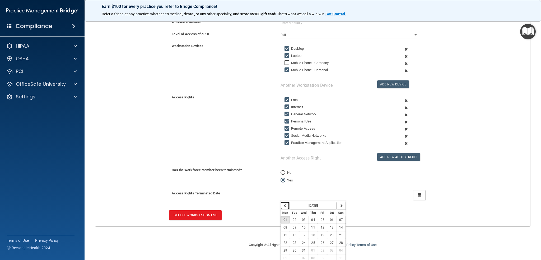
click at [284, 204] on icon "button" at bounding box center [285, 205] width 3 height 3
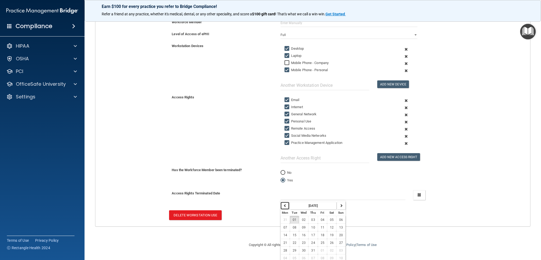
click at [284, 204] on icon "button" at bounding box center [285, 205] width 3 height 3
click at [321, 226] on span "12" at bounding box center [323, 227] width 4 height 4
type input "[DATE]"
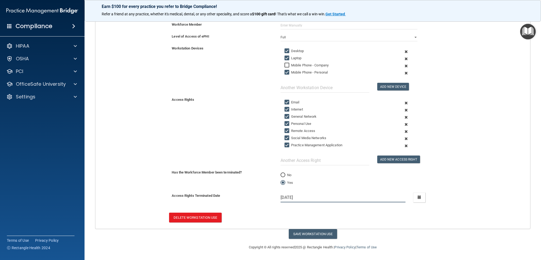
scroll to position [87, 0]
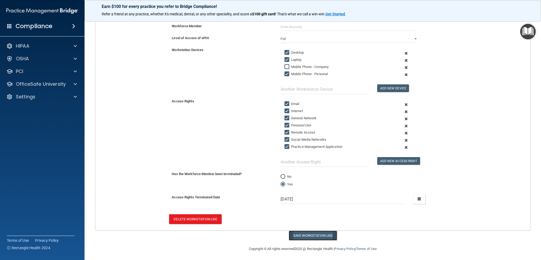
click at [318, 234] on button "Save Workstation Use" at bounding box center [313, 235] width 48 height 10
select select "? string:Full ?"
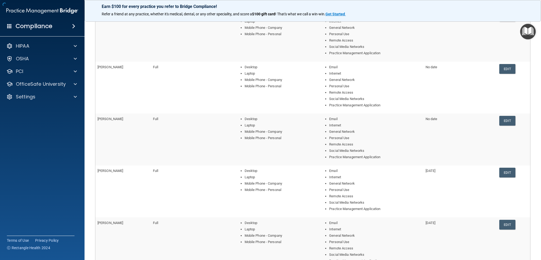
scroll to position [163, 0]
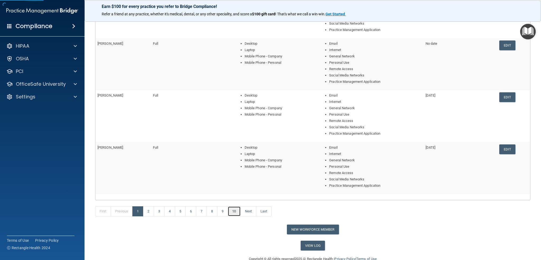
click at [236, 210] on link "10" at bounding box center [234, 211] width 13 height 10
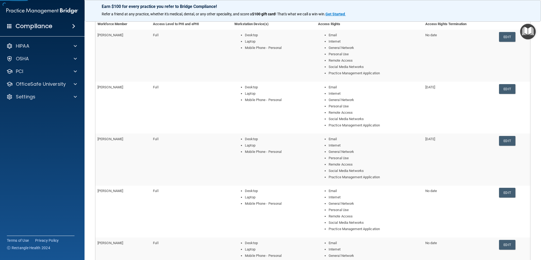
scroll to position [106, 0]
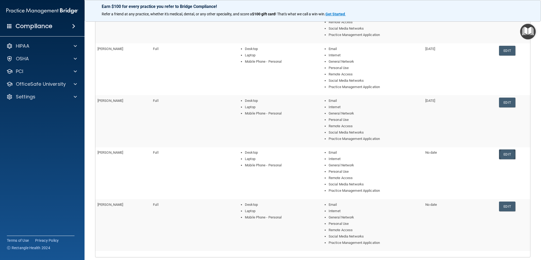
click at [509, 153] on link "Edit" at bounding box center [507, 154] width 16 height 10
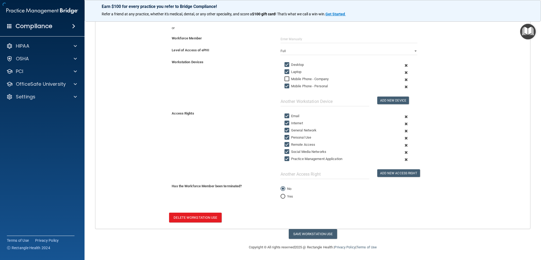
scroll to position [74, 0]
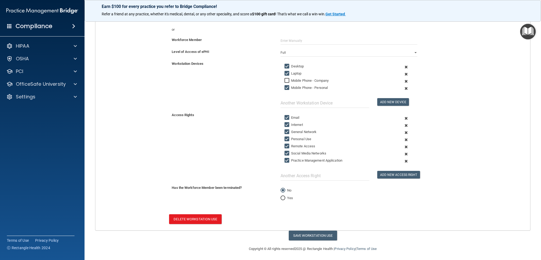
click at [281, 196] on input "Yes" at bounding box center [283, 198] width 5 height 4
radio input "true"
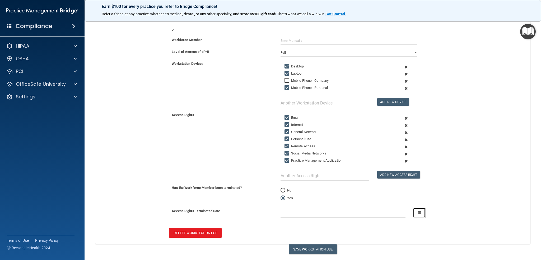
click at [414, 210] on button "button" at bounding box center [419, 213] width 12 height 10
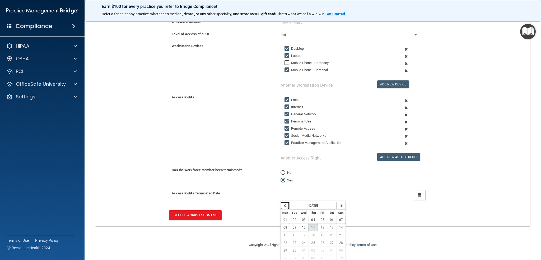
click at [284, 204] on icon "button" at bounding box center [285, 205] width 3 height 3
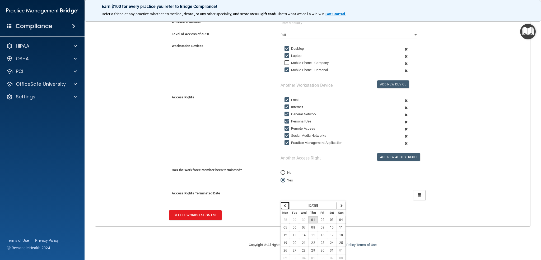
click at [284, 204] on icon "button" at bounding box center [285, 205] width 3 height 3
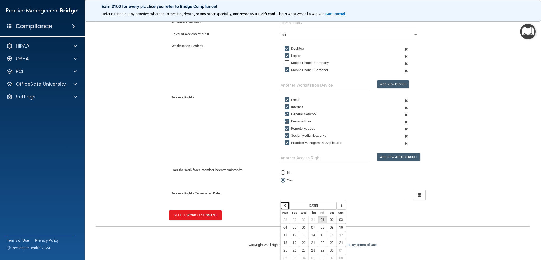
click at [284, 204] on icon "button" at bounding box center [285, 205] width 3 height 3
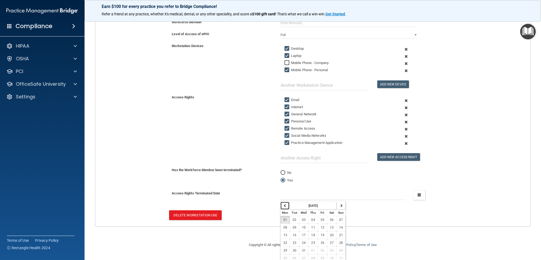
click at [284, 204] on icon "button" at bounding box center [285, 205] width 3 height 3
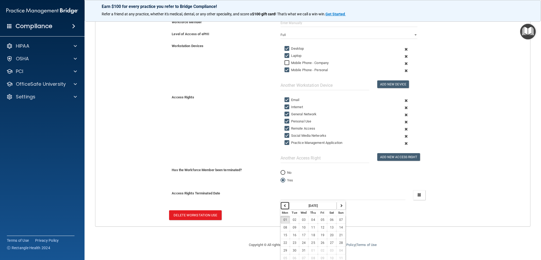
click at [284, 204] on icon "button" at bounding box center [285, 205] width 3 height 3
click at [321, 248] on span "29" at bounding box center [323, 250] width 4 height 4
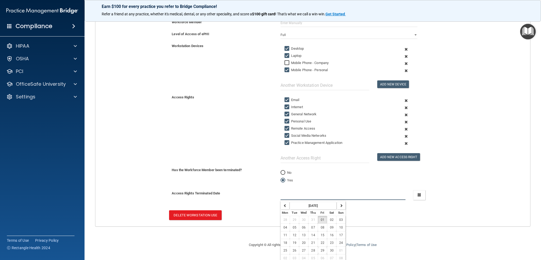
type input "[DATE]"
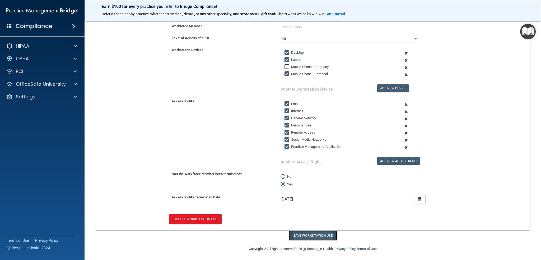
click at [323, 233] on button "Save Workstation Use" at bounding box center [313, 235] width 48 height 10
select select "? string:Full ?"
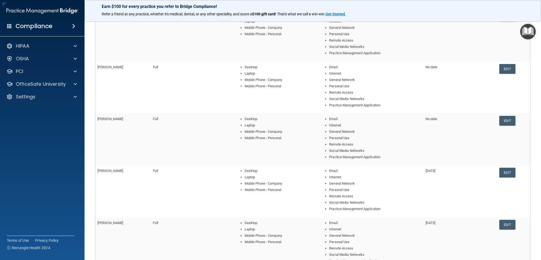
scroll to position [163, 0]
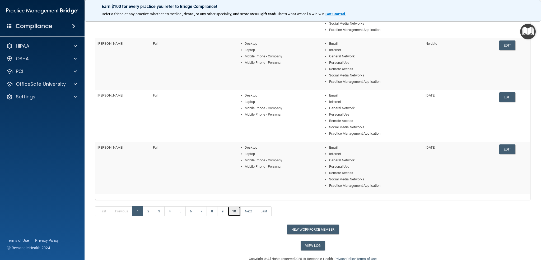
click at [235, 210] on link "10" at bounding box center [234, 211] width 13 height 10
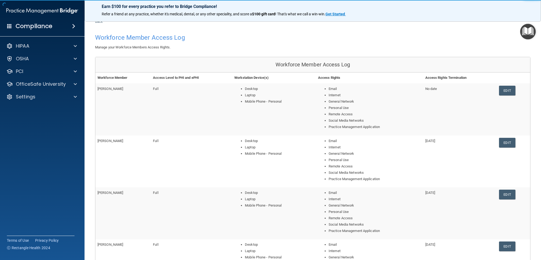
scroll to position [159, 0]
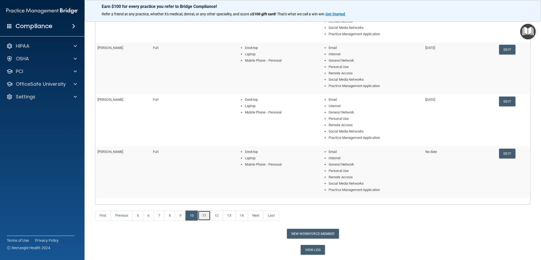
click at [204, 214] on link "11" at bounding box center [204, 215] width 13 height 10
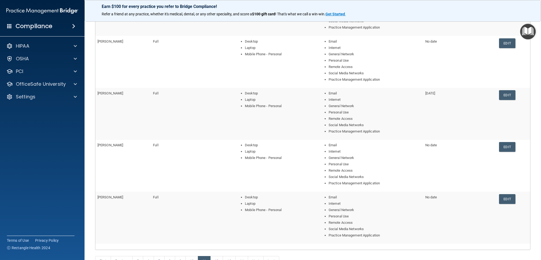
scroll to position [173, 0]
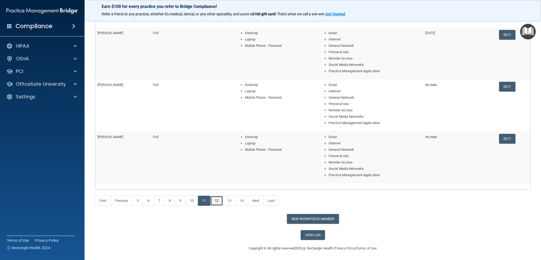
click at [212, 199] on link "12" at bounding box center [216, 201] width 13 height 10
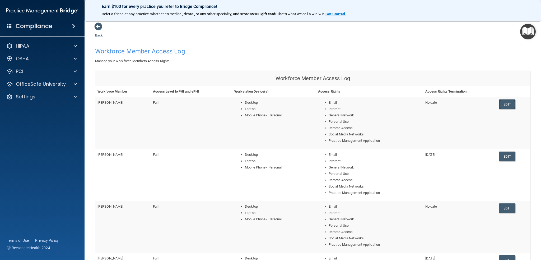
click at [504, 102] on link "Edit" at bounding box center [507, 104] width 16 height 10
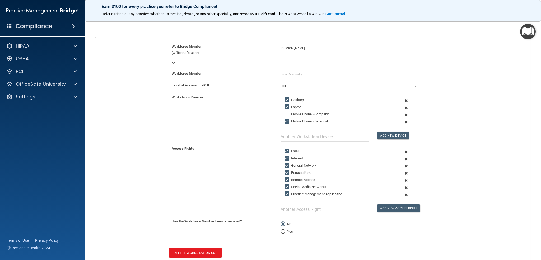
scroll to position [74, 0]
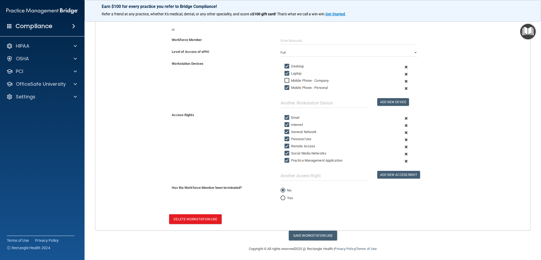
click at [281, 196] on input "Yes" at bounding box center [283, 198] width 5 height 4
radio input "true"
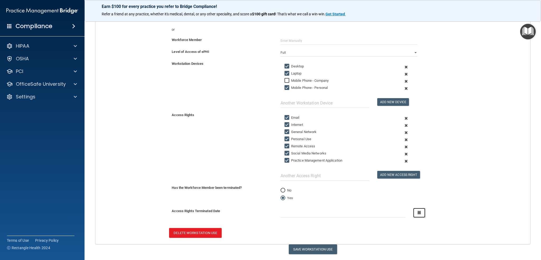
click at [418, 212] on icon "button" at bounding box center [419, 212] width 3 height 3
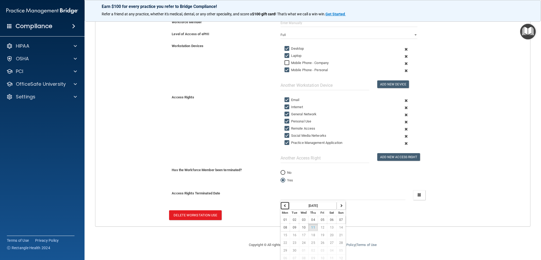
click at [284, 204] on icon "button" at bounding box center [285, 205] width 3 height 3
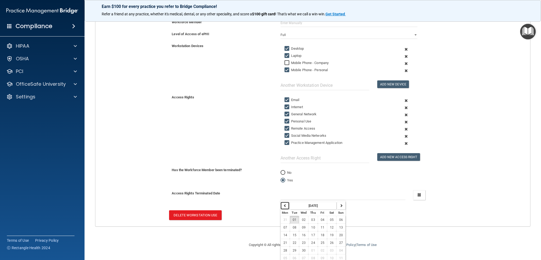
click at [284, 204] on icon "button" at bounding box center [285, 205] width 3 height 3
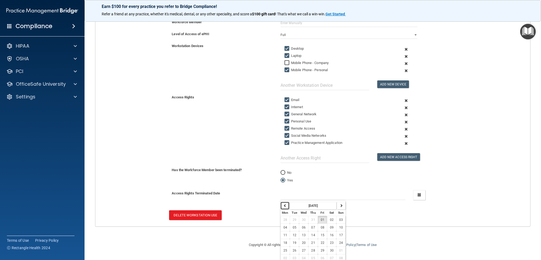
click at [284, 204] on icon "button" at bounding box center [285, 205] width 3 height 3
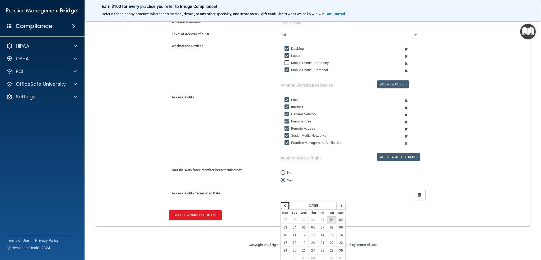
click at [284, 204] on icon "button" at bounding box center [285, 205] width 3 height 3
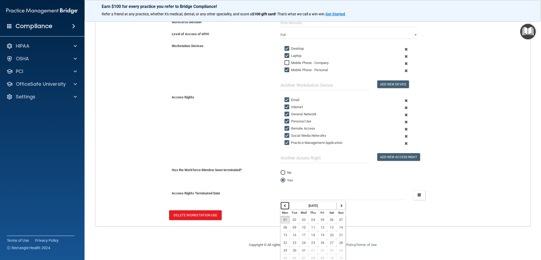
click at [284, 204] on icon "button" at bounding box center [285, 205] width 3 height 3
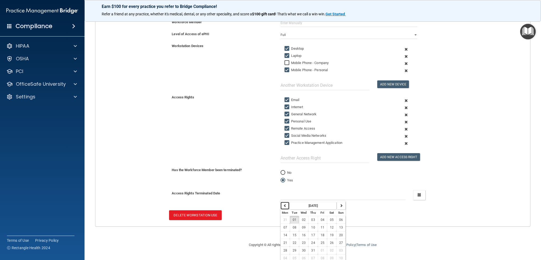
click at [284, 204] on icon "button" at bounding box center [285, 205] width 3 height 3
click at [321, 249] on span "28" at bounding box center [323, 250] width 4 height 4
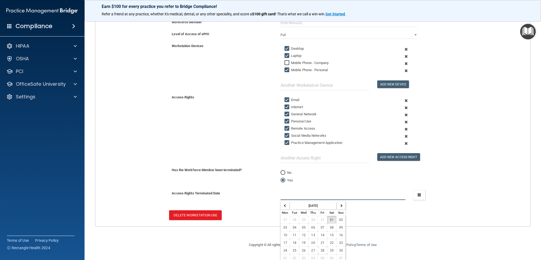
type input "[DATE]"
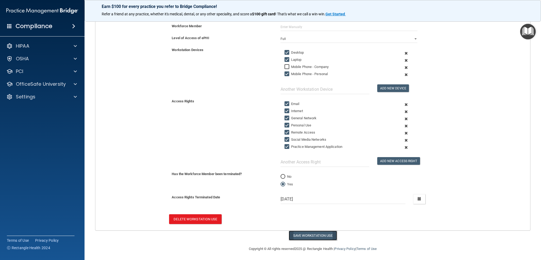
click at [328, 231] on button "Save Workstation Use" at bounding box center [313, 235] width 48 height 10
select select "? string:Full ?"
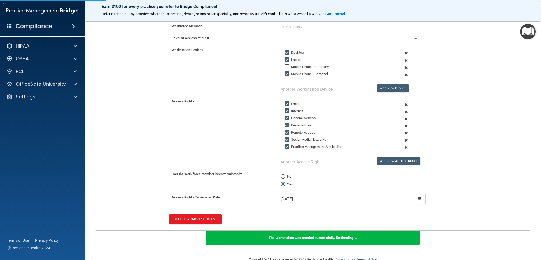
scroll to position [163, 0]
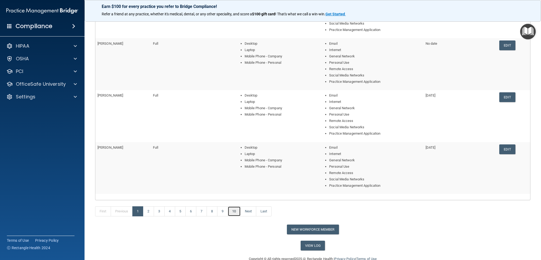
click at [235, 211] on link "10" at bounding box center [234, 211] width 13 height 10
click at [218, 210] on link "12" at bounding box center [216, 211] width 13 height 10
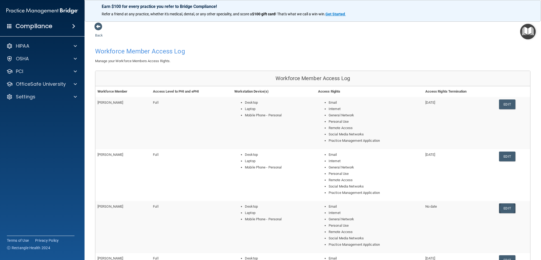
click at [507, 207] on link "Edit" at bounding box center [507, 208] width 16 height 10
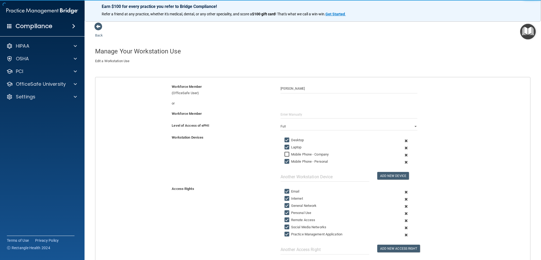
scroll to position [74, 0]
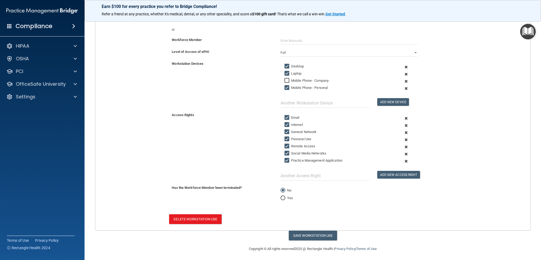
click at [281, 198] on input "Yes" at bounding box center [283, 198] width 5 height 4
radio input "true"
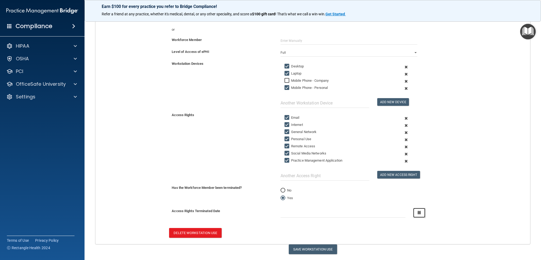
click at [418, 212] on icon "button" at bounding box center [419, 212] width 3 height 3
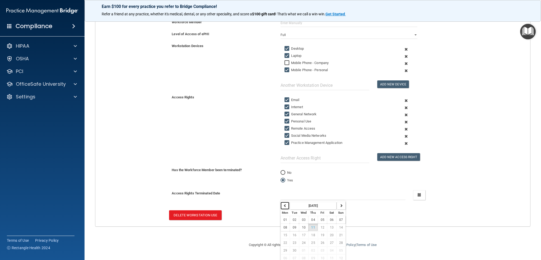
click at [281, 202] on button "button" at bounding box center [285, 206] width 9 height 8
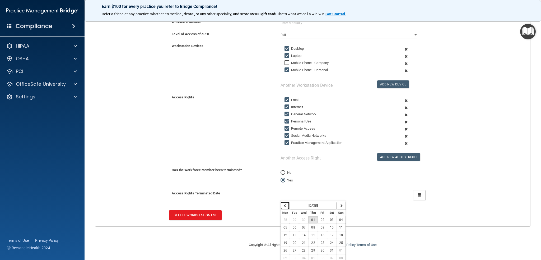
click at [281, 202] on button "button" at bounding box center [285, 206] width 9 height 8
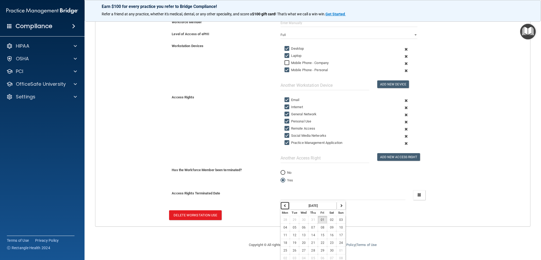
click at [281, 202] on button "button" at bounding box center [285, 206] width 9 height 8
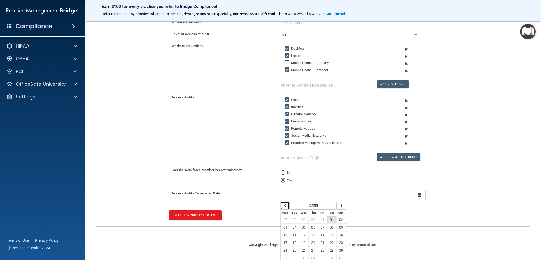
click at [281, 202] on button "button" at bounding box center [285, 206] width 9 height 8
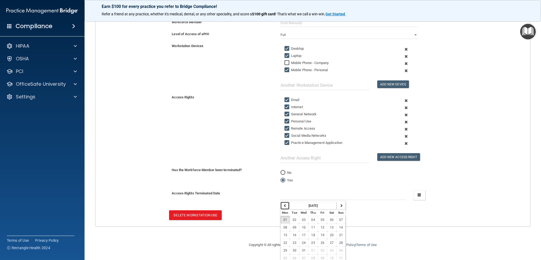
click at [281, 202] on button "button" at bounding box center [285, 206] width 9 height 8
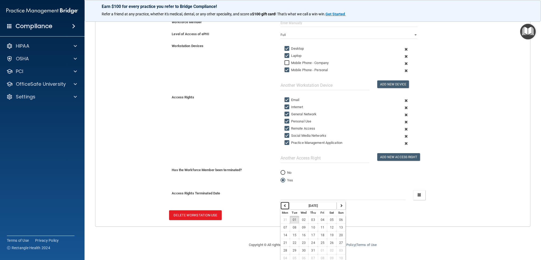
click at [281, 202] on button "button" at bounding box center [285, 206] width 9 height 8
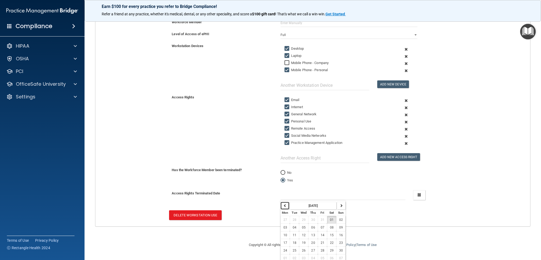
click at [281, 202] on button "button" at bounding box center [285, 206] width 9 height 8
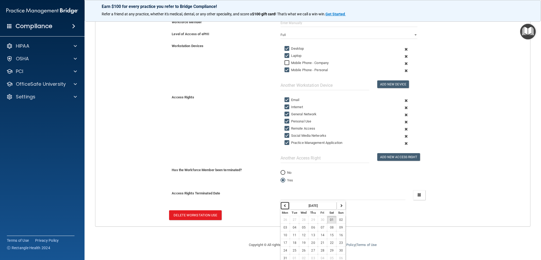
click at [281, 202] on button "button" at bounding box center [285, 206] width 9 height 8
click at [318, 240] on button "22" at bounding box center [322, 243] width 9 height 8
type input "[DATE]"
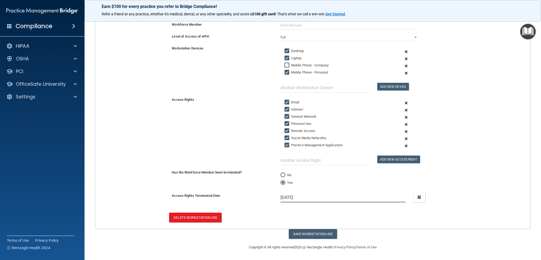
scroll to position [87, 0]
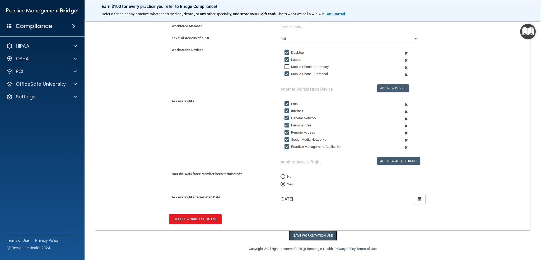
click at [331, 234] on button "Save Workstation Use" at bounding box center [313, 235] width 48 height 10
select select "? string:Full ?"
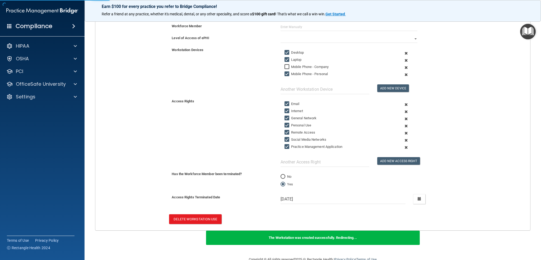
scroll to position [163, 0]
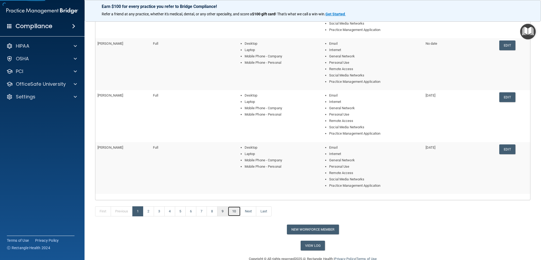
click at [234, 211] on link "10" at bounding box center [234, 211] width 13 height 10
click at [234, 211] on link "13" at bounding box center [229, 211] width 13 height 10
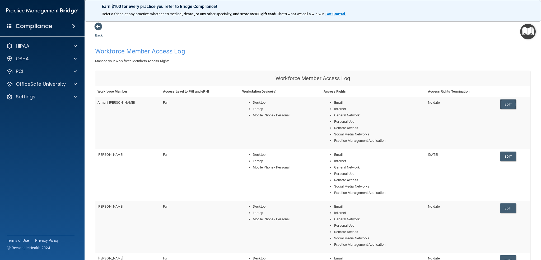
click at [501, 103] on link "Edit" at bounding box center [508, 104] width 16 height 10
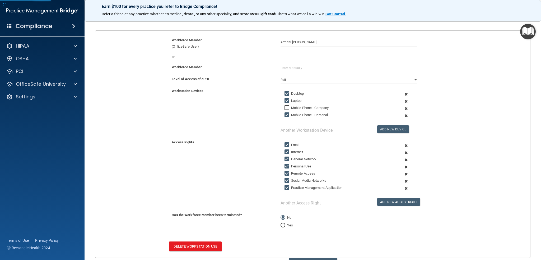
scroll to position [74, 0]
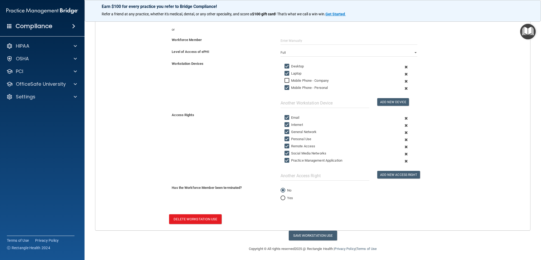
click at [281, 196] on input "Yes" at bounding box center [283, 198] width 5 height 4
radio input "true"
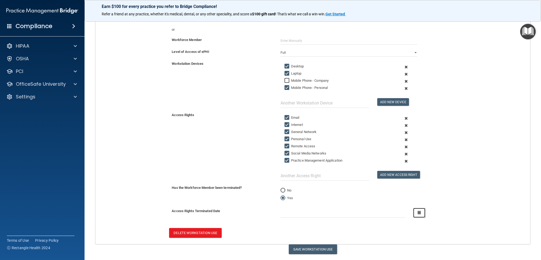
click at [418, 211] on icon "button" at bounding box center [419, 212] width 3 height 3
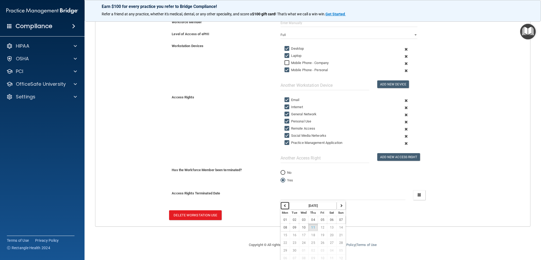
click at [284, 202] on button "button" at bounding box center [285, 206] width 9 height 8
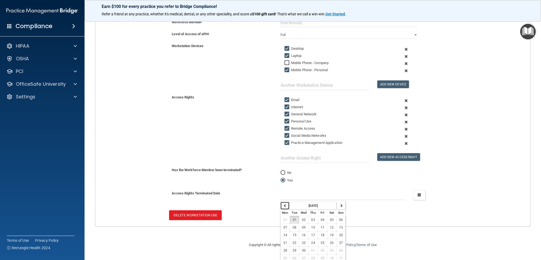
click at [284, 202] on button "button" at bounding box center [285, 206] width 9 height 8
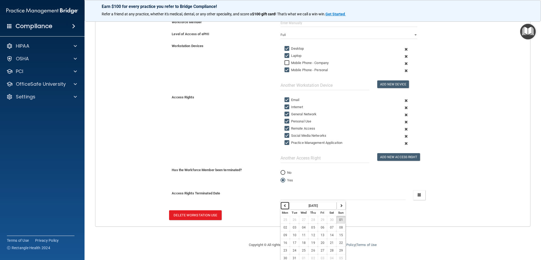
click at [284, 202] on button "button" at bounding box center [285, 206] width 9 height 8
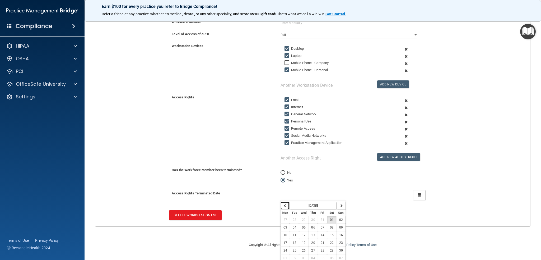
click at [284, 202] on button "button" at bounding box center [285, 206] width 9 height 8
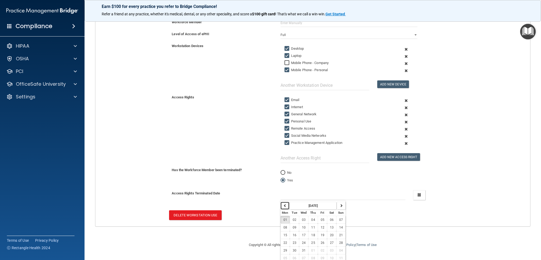
click at [284, 202] on button "button" at bounding box center [285, 206] width 9 height 8
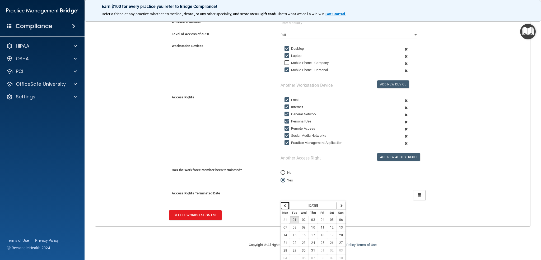
click at [284, 202] on button "button" at bounding box center [285, 206] width 9 height 8
click at [313, 233] on button "18" at bounding box center [312, 235] width 9 height 8
type input "[DATE]"
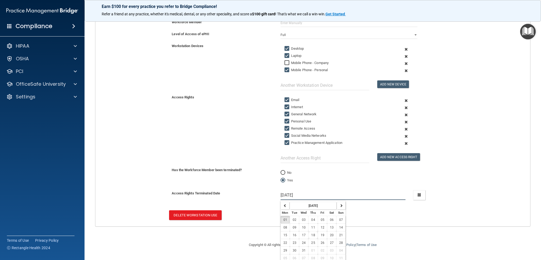
scroll to position [87, 0]
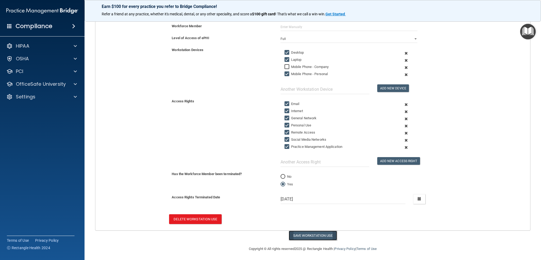
click at [313, 235] on button "Save Workstation Use" at bounding box center [313, 235] width 48 height 10
select select "? string:Full ?"
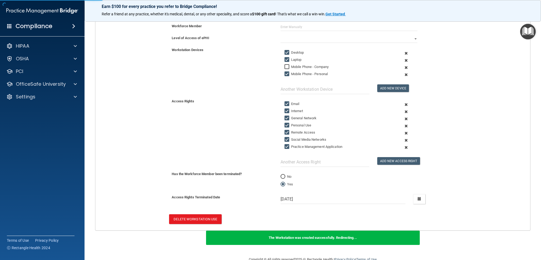
scroll to position [163, 0]
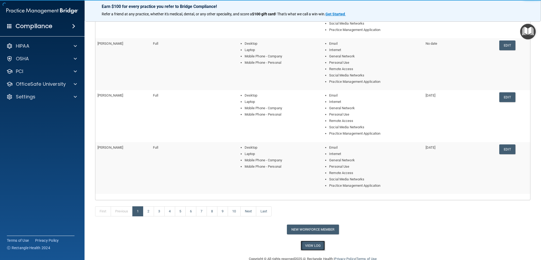
click at [307, 247] on link "View Log" at bounding box center [313, 245] width 25 height 10
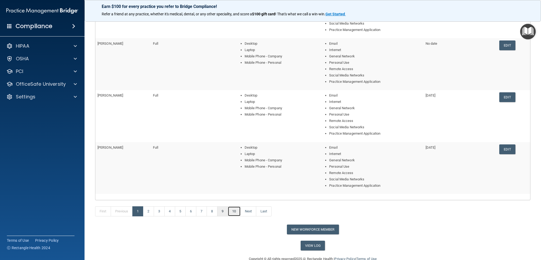
click at [232, 211] on link "10" at bounding box center [234, 211] width 13 height 10
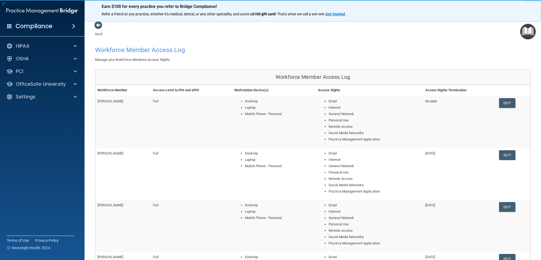
scroll to position [173, 0]
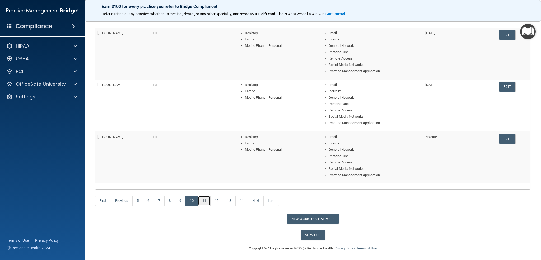
click at [202, 199] on link "11" at bounding box center [204, 201] width 13 height 10
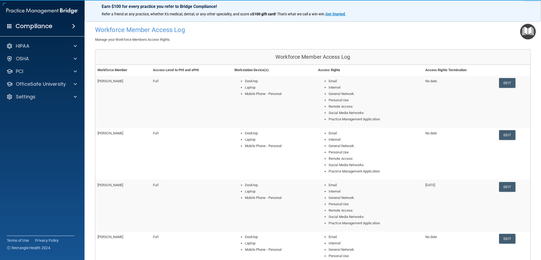
scroll to position [173, 0]
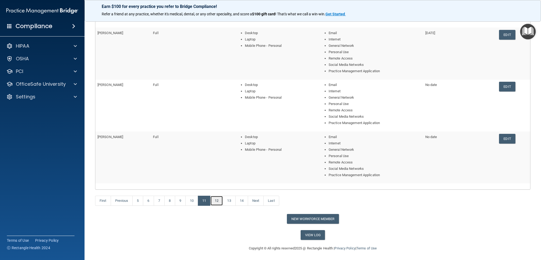
click at [220, 202] on link "12" at bounding box center [216, 201] width 13 height 10
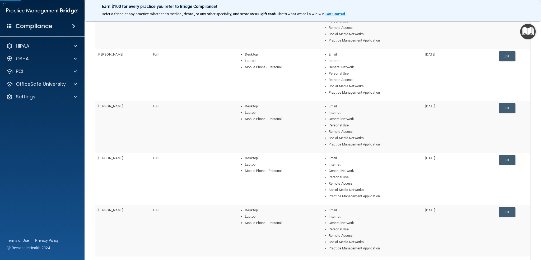
scroll to position [132, 0]
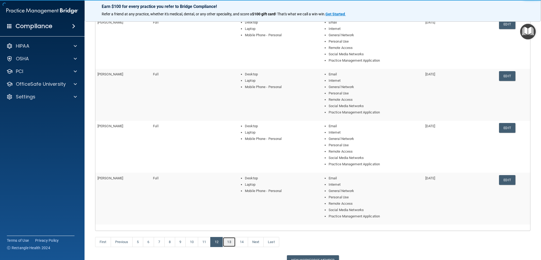
click at [230, 240] on link "13" at bounding box center [229, 242] width 13 height 10
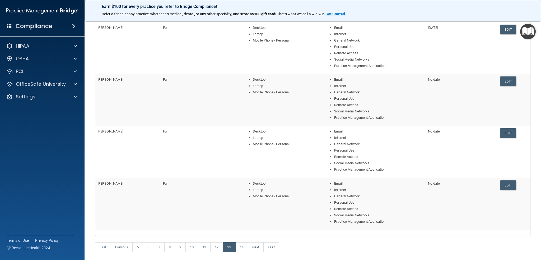
scroll to position [173, 0]
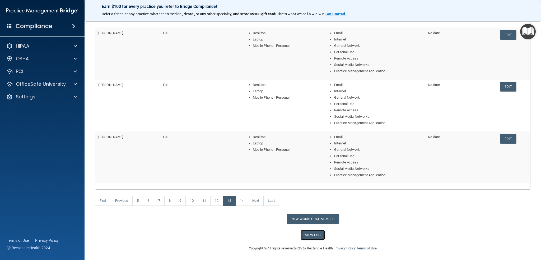
click at [311, 231] on link "View Log" at bounding box center [313, 235] width 25 height 10
click at [133, 202] on link "5" at bounding box center [137, 201] width 11 height 10
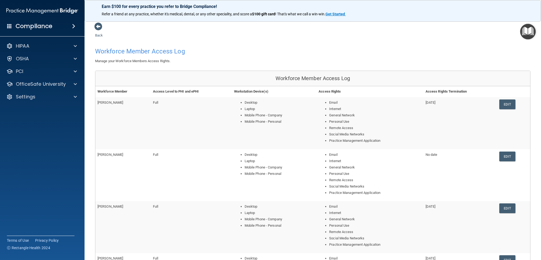
scroll to position [173, 0]
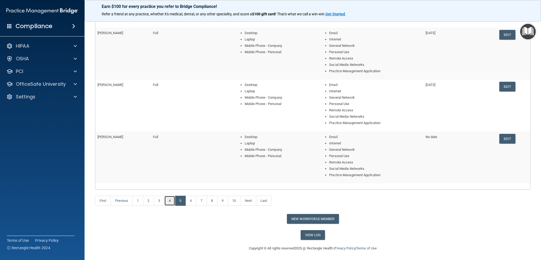
click at [168, 201] on link "4" at bounding box center [169, 201] width 11 height 10
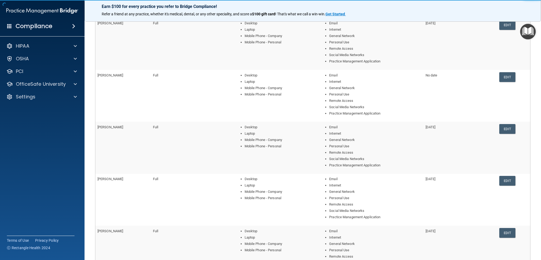
scroll to position [132, 0]
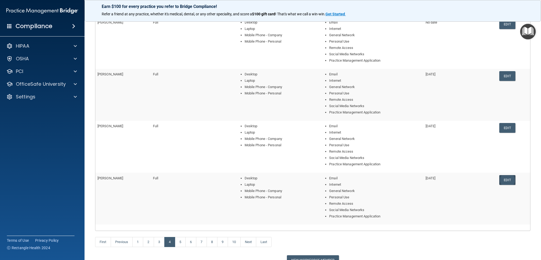
click at [500, 179] on link "Edit" at bounding box center [507, 180] width 16 height 10
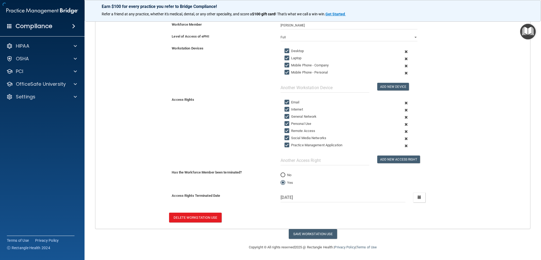
scroll to position [87, 0]
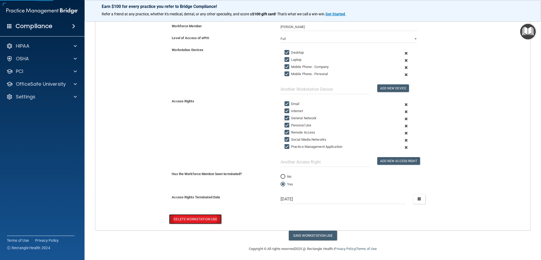
click at [206, 218] on button "Delete Workstation Use" at bounding box center [195, 219] width 52 height 10
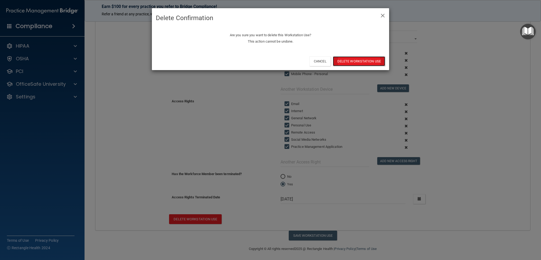
click at [354, 58] on button "Delete Workstation Use" at bounding box center [359, 61] width 52 height 10
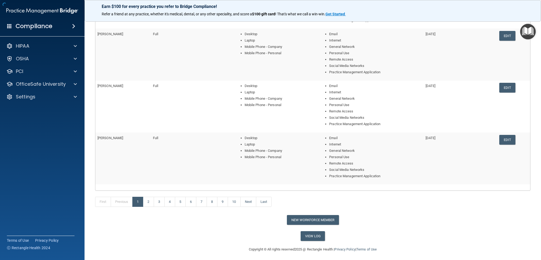
scroll to position [173, 0]
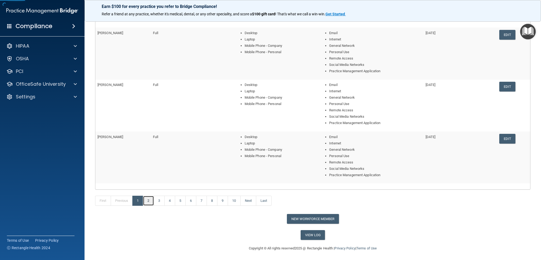
click at [146, 200] on link "2" at bounding box center [148, 201] width 11 height 10
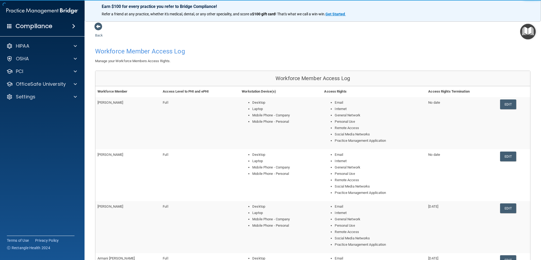
scroll to position [132, 0]
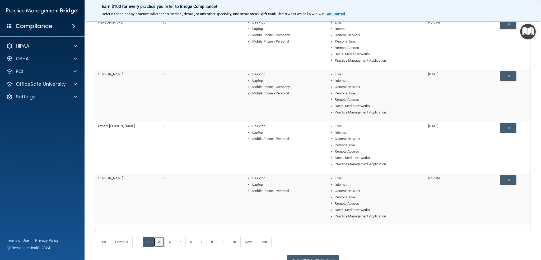
click at [161, 239] on link "3" at bounding box center [159, 242] width 11 height 10
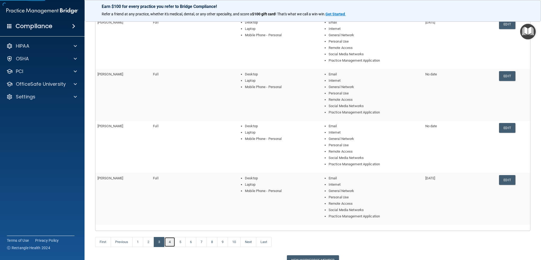
click at [170, 242] on link "4" at bounding box center [169, 242] width 11 height 10
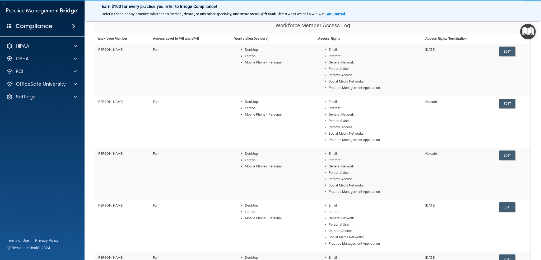
scroll to position [173, 0]
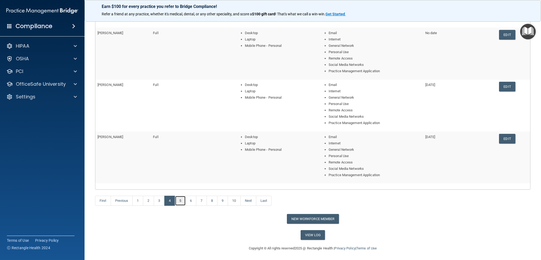
click at [180, 202] on link "5" at bounding box center [180, 201] width 11 height 10
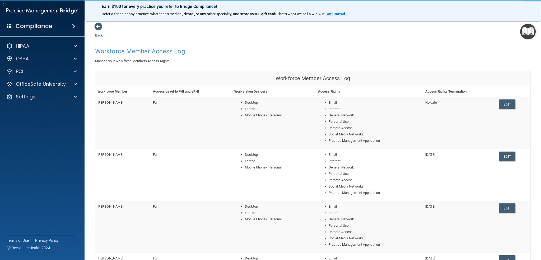
scroll to position [173, 0]
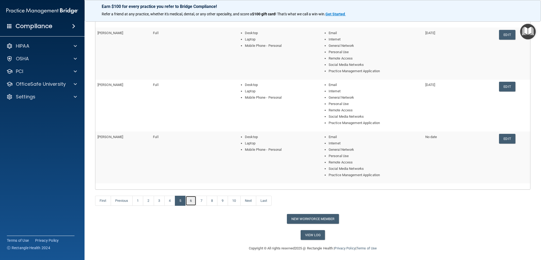
click at [192, 198] on link "6" at bounding box center [190, 201] width 11 height 10
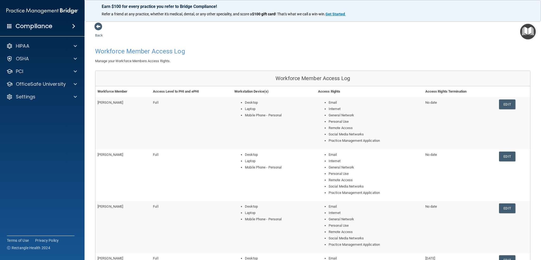
scroll to position [132, 0]
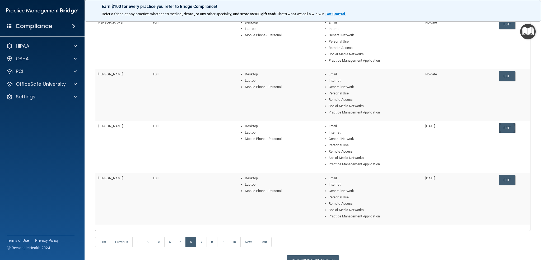
click at [504, 127] on link "Edit" at bounding box center [507, 128] width 16 height 10
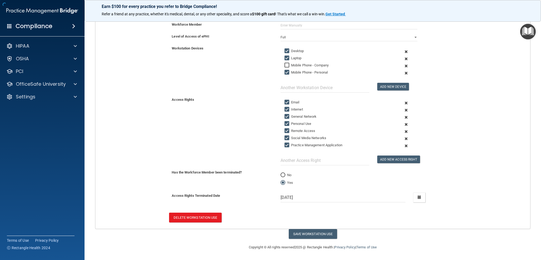
scroll to position [87, 0]
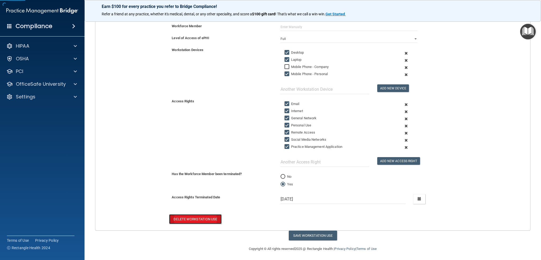
click at [204, 219] on button "Delete Workstation Use" at bounding box center [195, 219] width 52 height 10
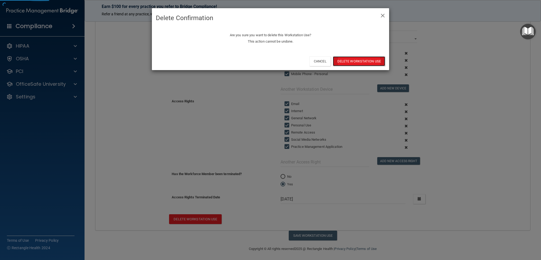
click at [352, 60] on button "Delete Workstation Use" at bounding box center [359, 61] width 52 height 10
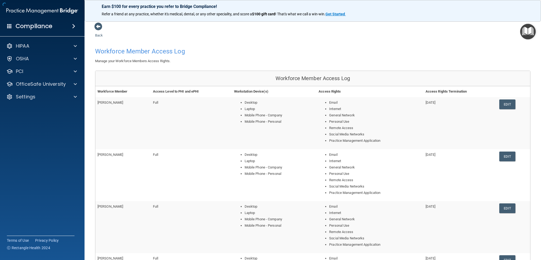
scroll to position [173, 0]
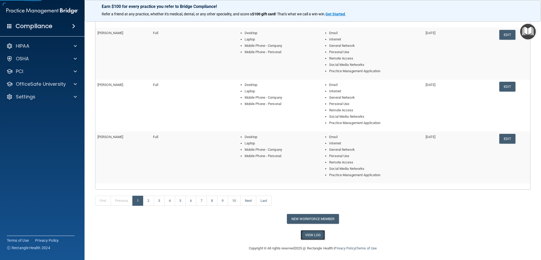
click at [313, 235] on link "View Log" at bounding box center [313, 235] width 25 height 10
click at [34, 97] on p "Settings" at bounding box center [26, 97] width 20 height 6
click at [312, 234] on link "View Log" at bounding box center [313, 235] width 25 height 10
click at [29, 146] on p "Sign Out" at bounding box center [39, 147] width 72 height 5
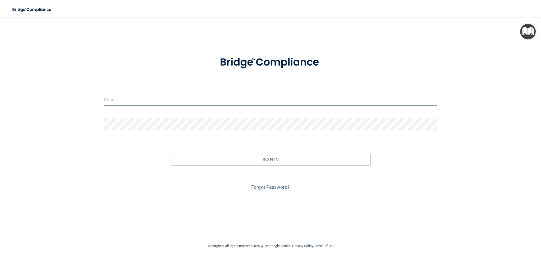
type input "[EMAIL_ADDRESS][DOMAIN_NAME]"
